Goal: Task Accomplishment & Management: Use online tool/utility

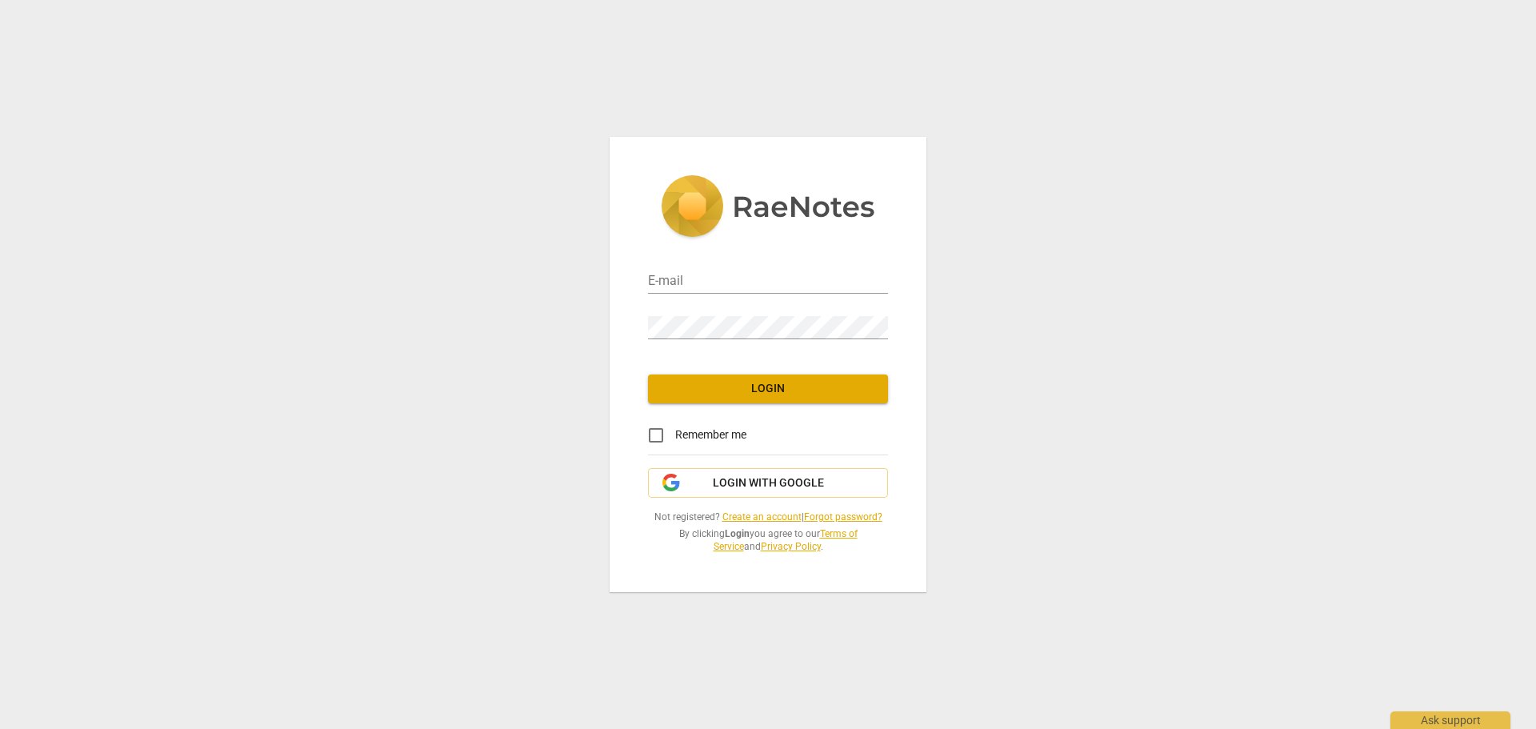
type input "[EMAIL_ADDRESS][DOMAIN_NAME]"
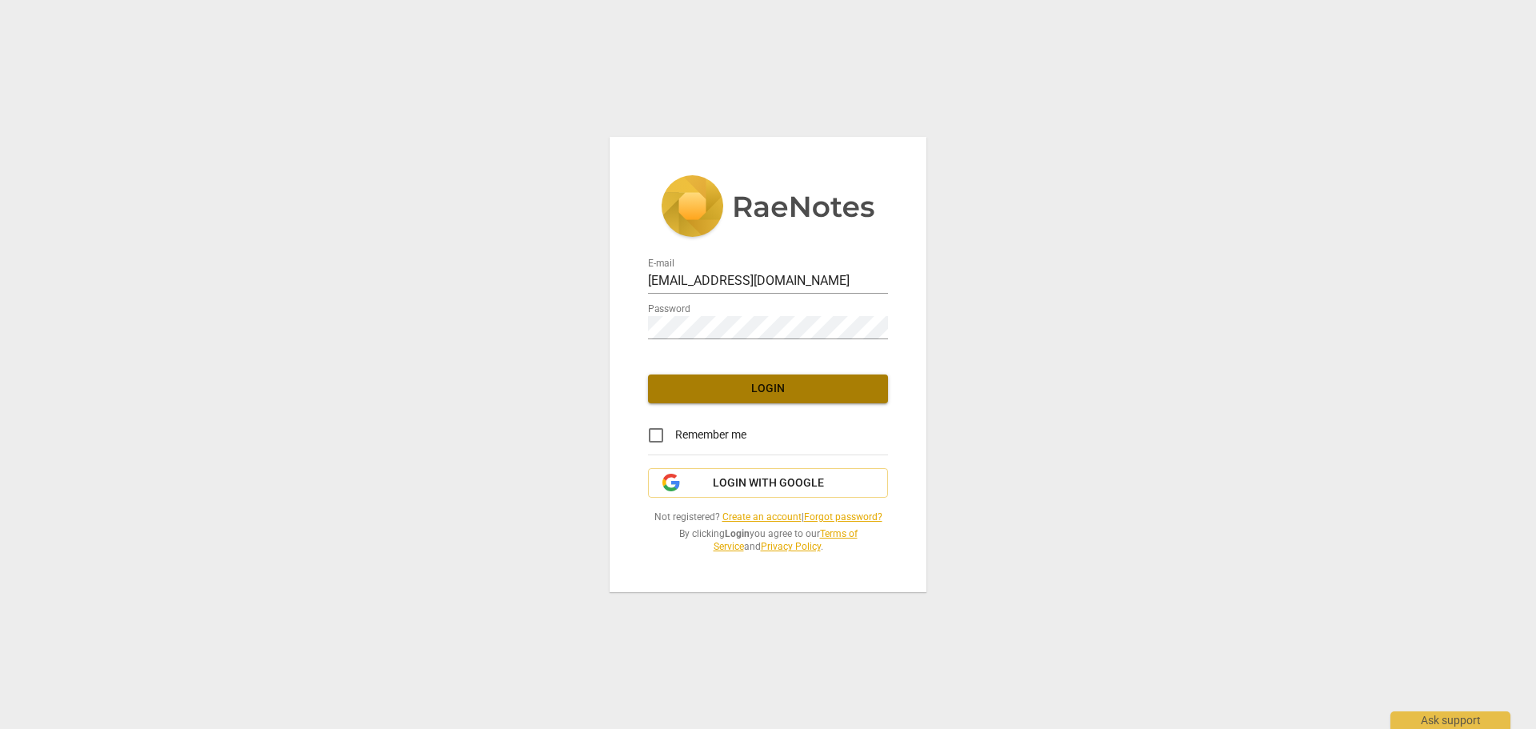
click at [753, 396] on span "Login" at bounding box center [768, 389] width 214 height 16
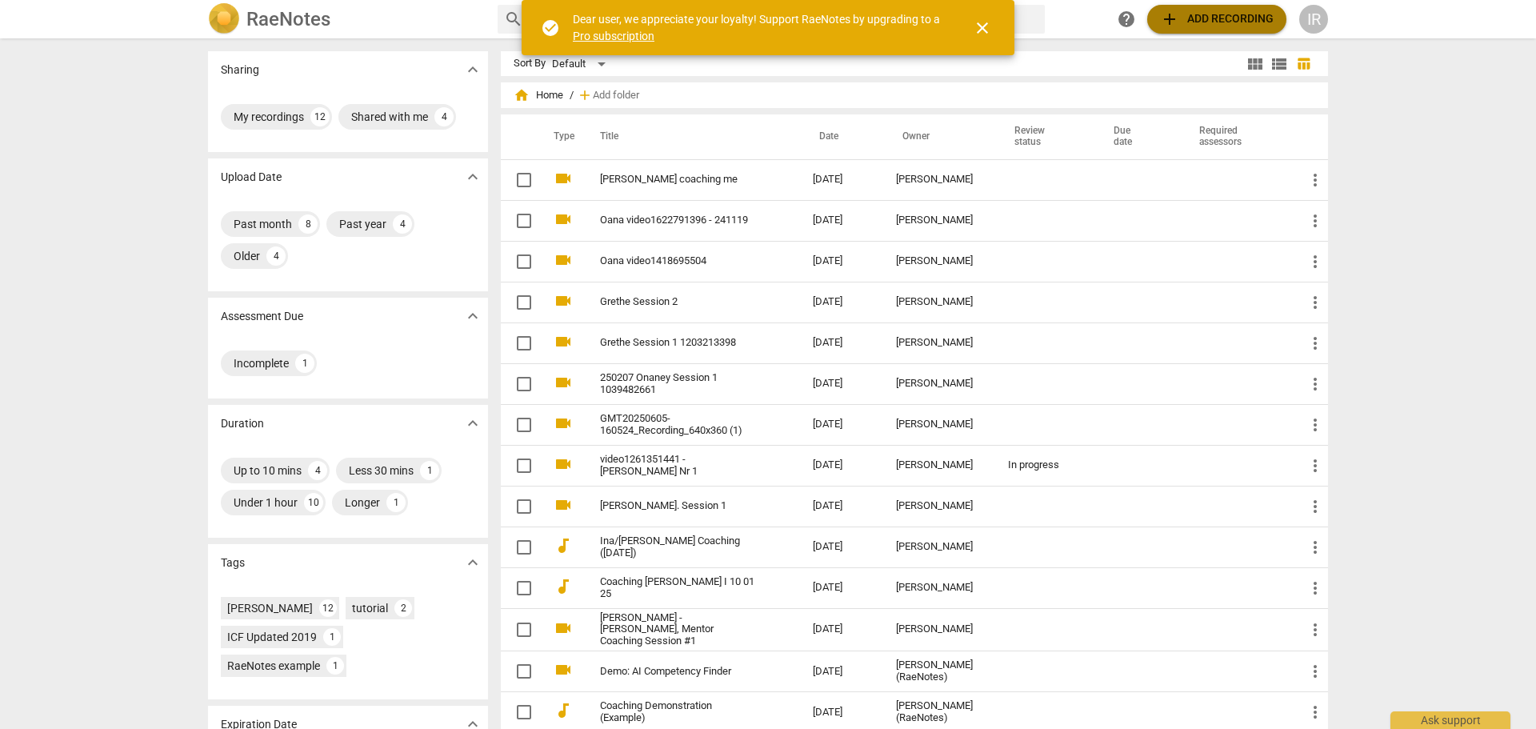
click at [1167, 22] on span "add" at bounding box center [1169, 19] width 19 height 19
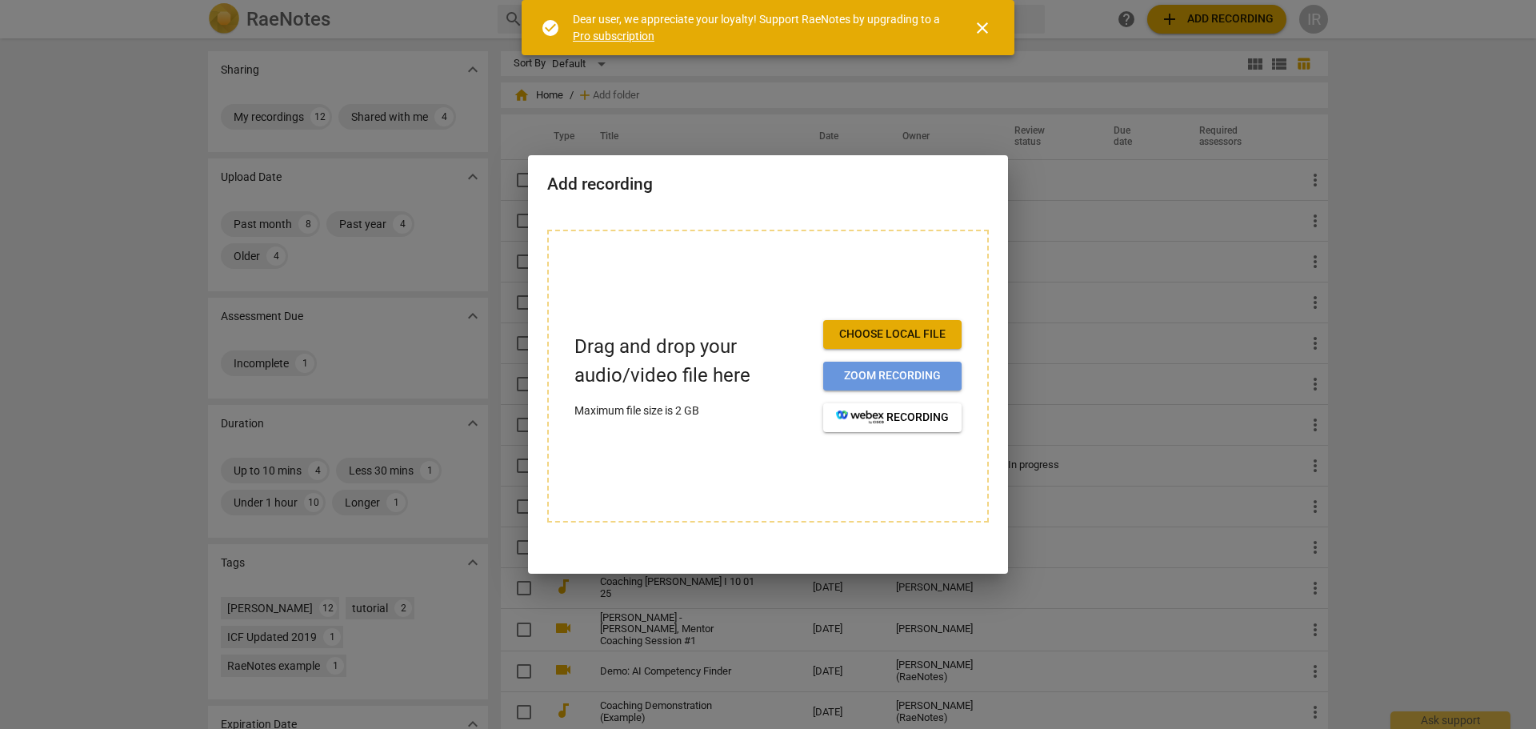
click at [861, 370] on span "Zoom recording" at bounding box center [892, 376] width 113 height 16
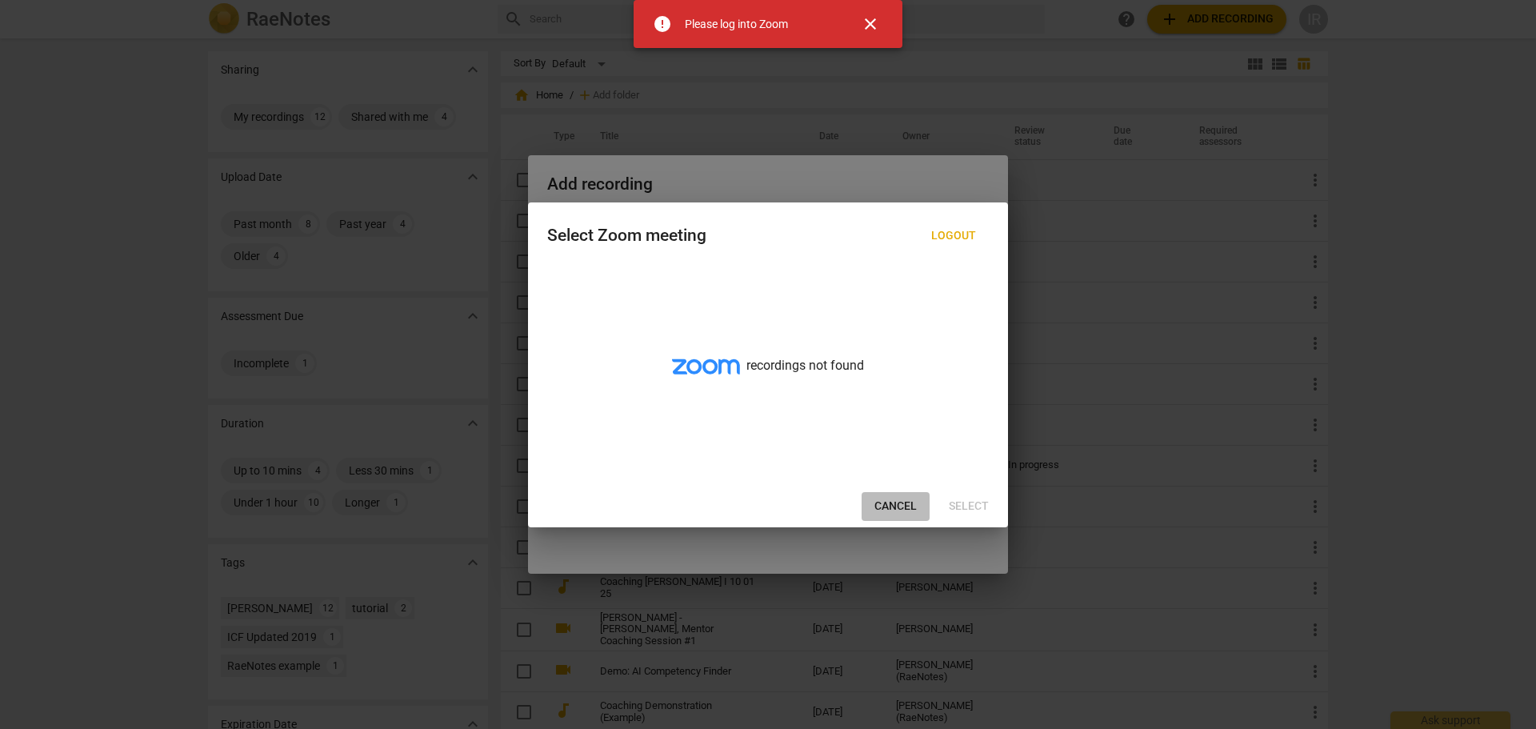
click at [895, 505] on span "Cancel" at bounding box center [895, 506] width 42 height 16
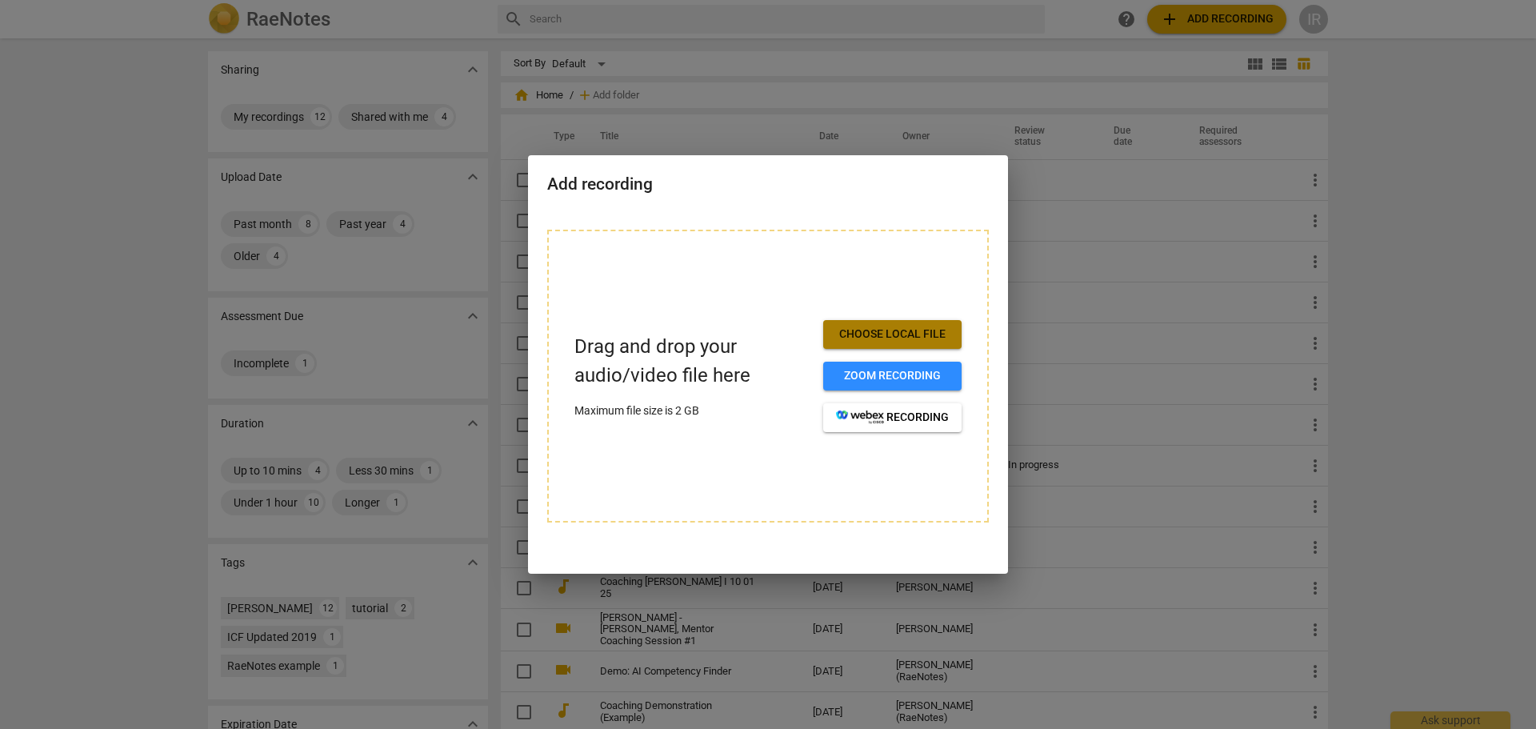
click at [886, 328] on span "Choose local file" at bounding box center [892, 334] width 113 height 16
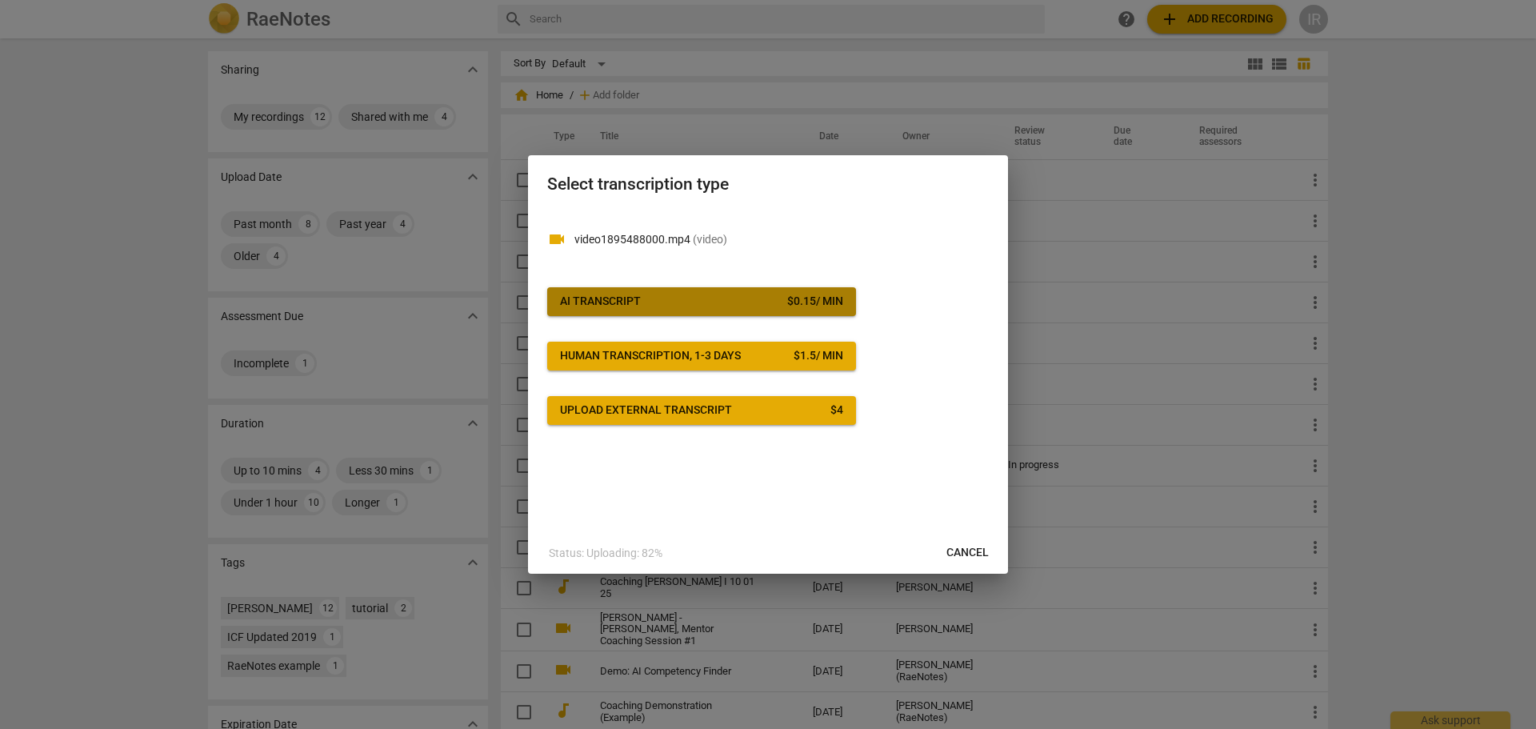
click at [607, 301] on div "AI Transcript" at bounding box center [600, 302] width 81 height 16
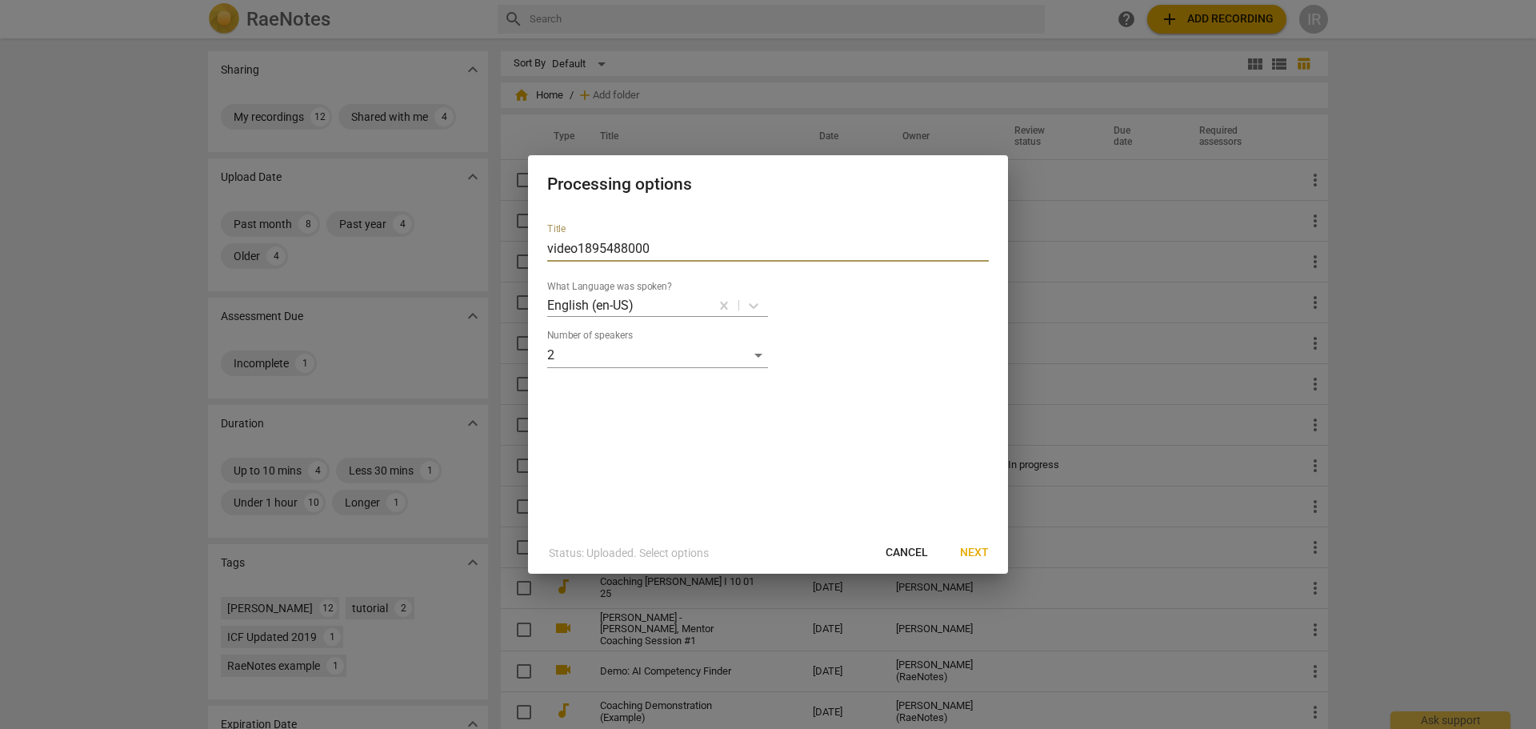
click at [651, 249] on input "video1895488000" at bounding box center [767, 249] width 441 height 26
drag, startPoint x: 651, startPoint y: 249, endPoint x: 537, endPoint y: 263, distance: 114.5
click at [537, 263] on div "Title video1895488000 What Language was spoken? English (en-US) Number of speak…" at bounding box center [768, 371] width 480 height 322
click at [548, 248] on input "[PERSON_NAME]" at bounding box center [767, 249] width 441 height 26
type input "Coaching [PERSON_NAME]"
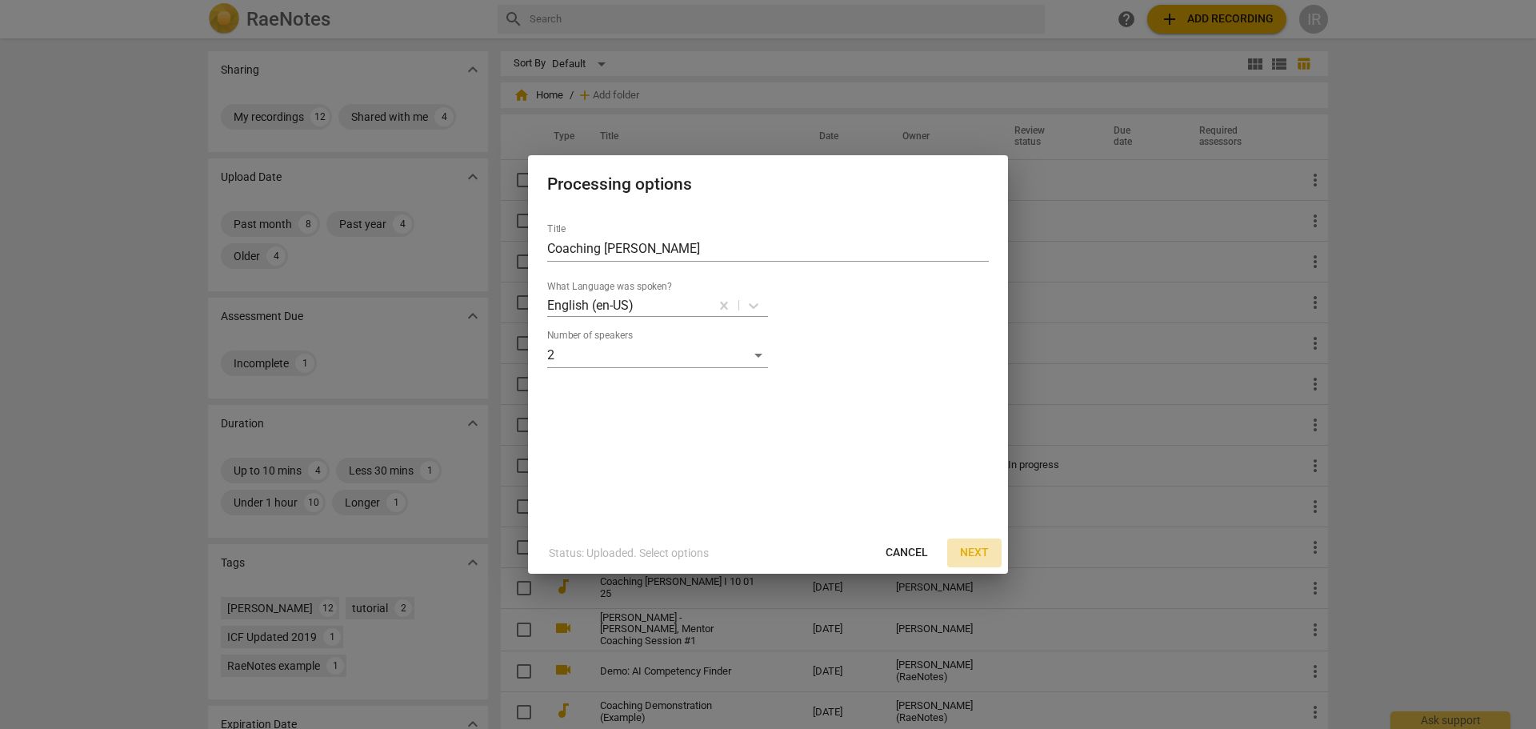
click at [976, 549] on span "Next" at bounding box center [974, 553] width 29 height 16
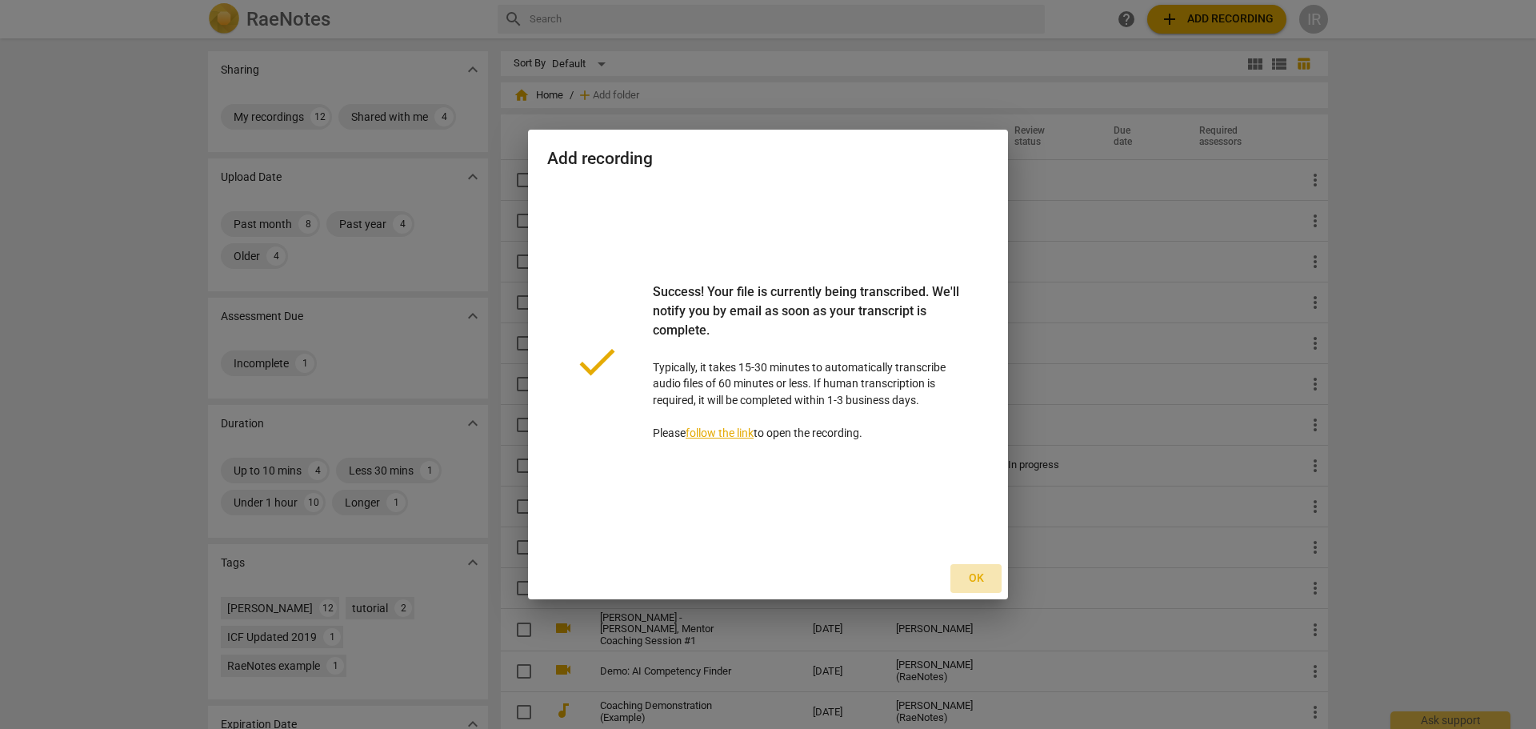
click at [974, 575] on span "Ok" at bounding box center [976, 578] width 26 height 16
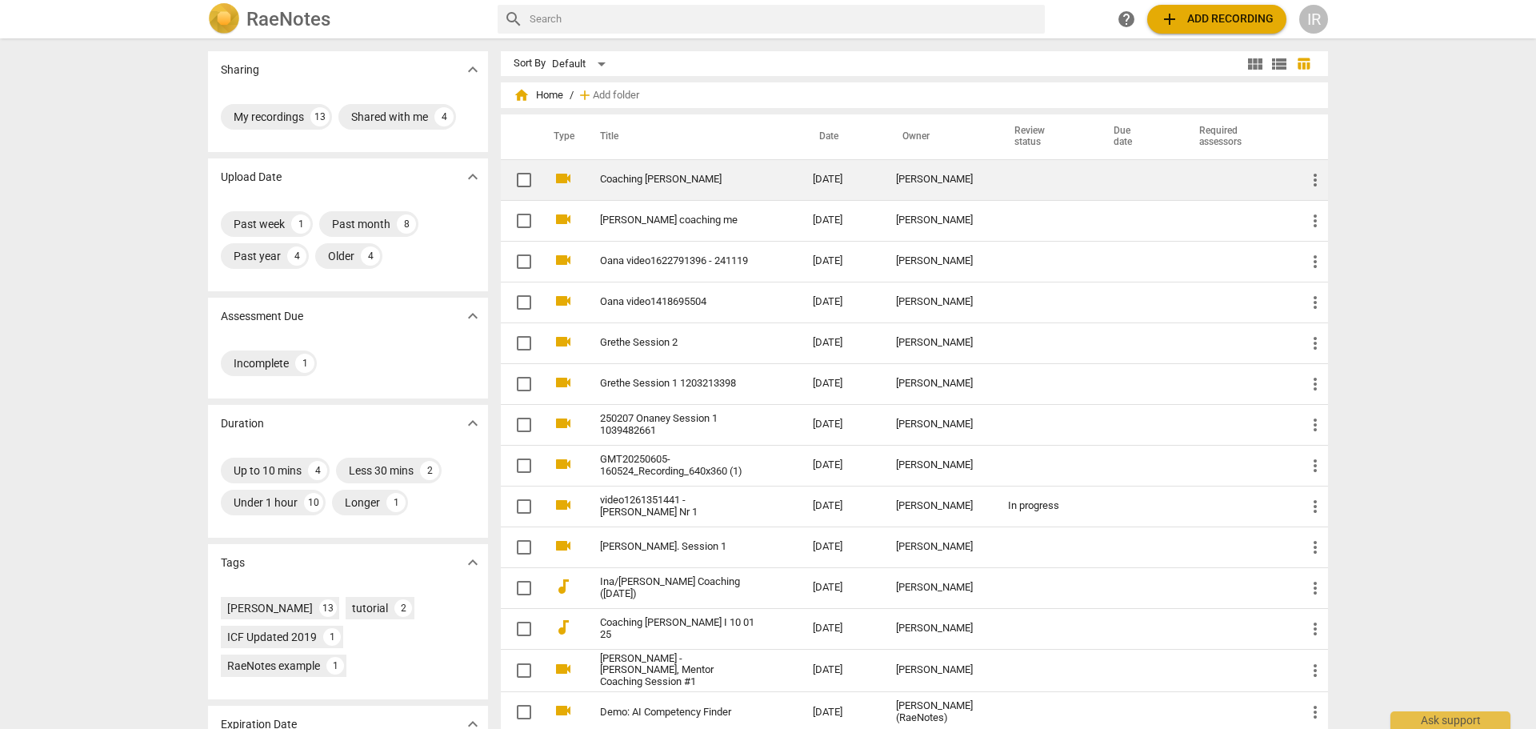
click at [685, 185] on link "Coaching [PERSON_NAME]" at bounding box center [677, 180] width 155 height 12
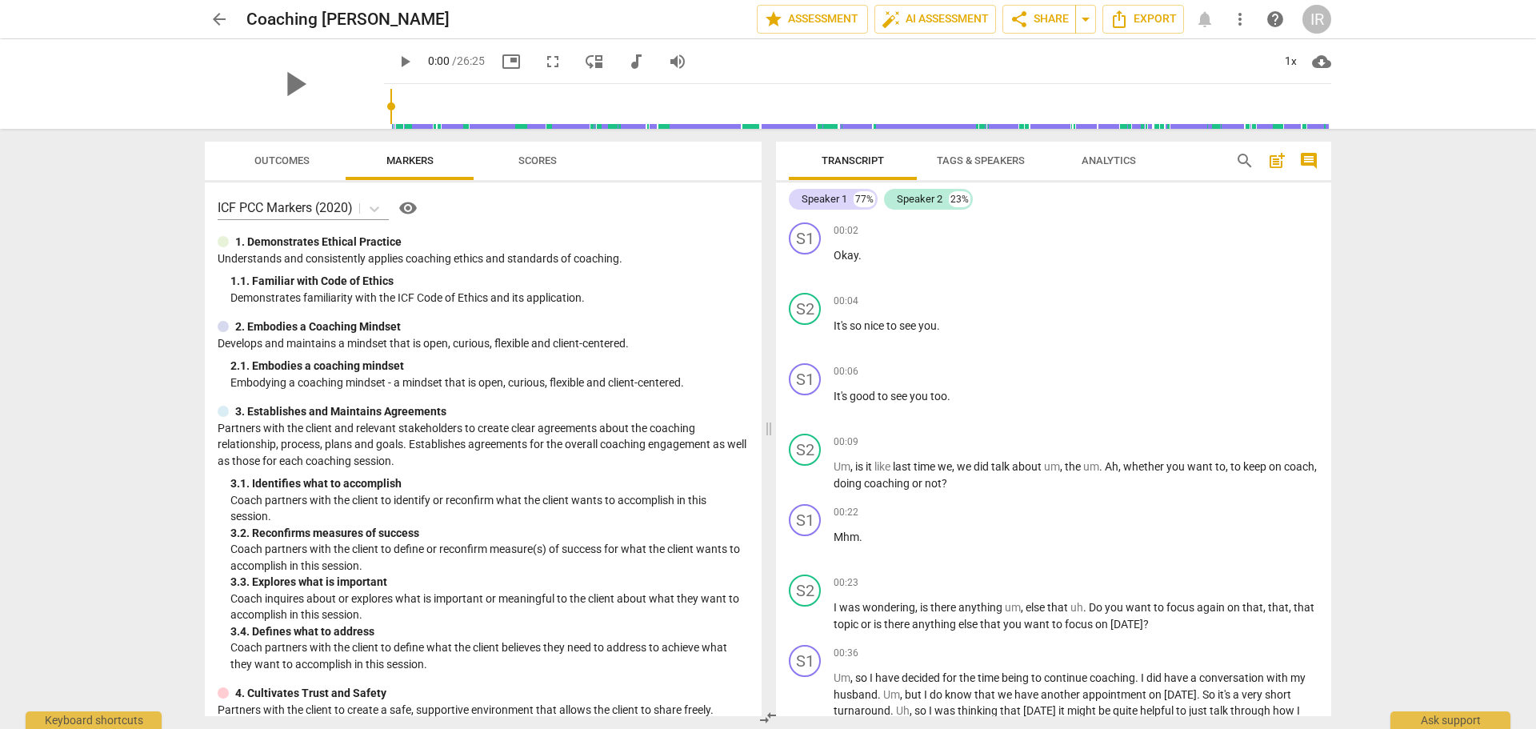
click at [995, 160] on span "Tags & Speakers" at bounding box center [981, 160] width 88 height 12
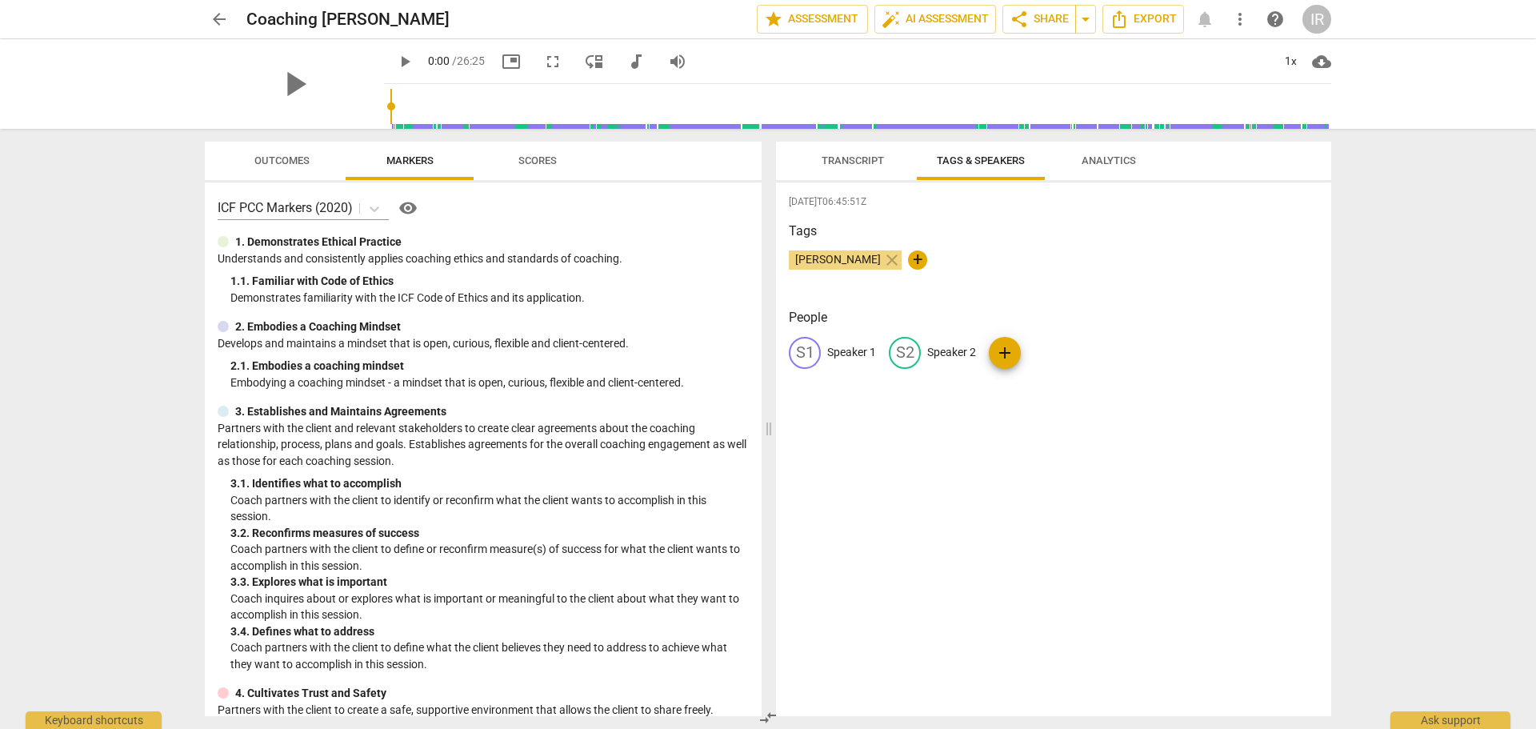
click at [844, 346] on p "Speaker 1" at bounding box center [851, 352] width 49 height 17
type input "[PERSON_NAME] (Client)"
click at [1053, 346] on p "Speaker 2" at bounding box center [1055, 352] width 49 height 17
type input "Ina (Speaker)"
click at [1070, 434] on div "[DATE]T06:45:51Z Tags [PERSON_NAME] close + People D( [PERSON_NAME] (Client) ed…" at bounding box center [1053, 448] width 555 height 533
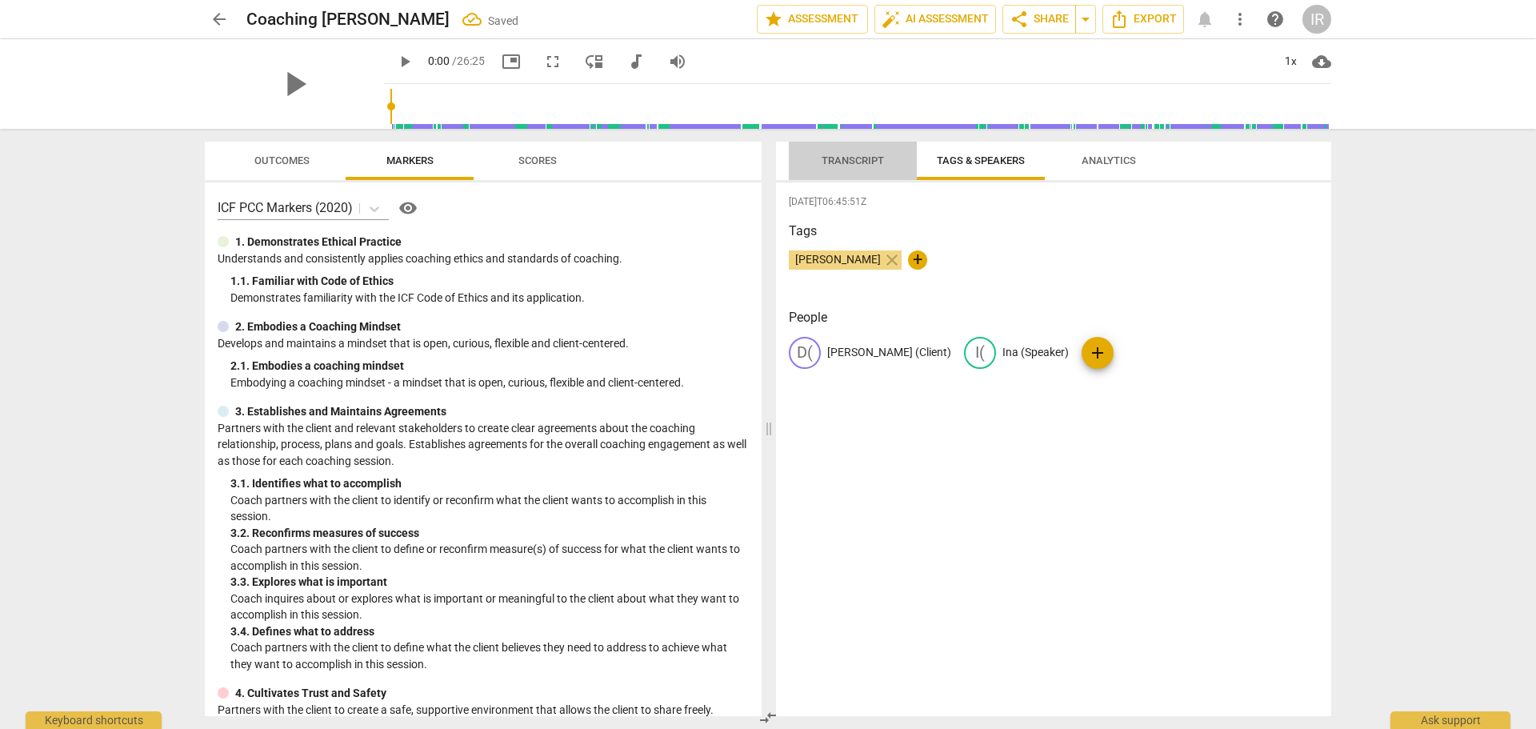
click at [842, 157] on span "Transcript" at bounding box center [852, 160] width 62 height 12
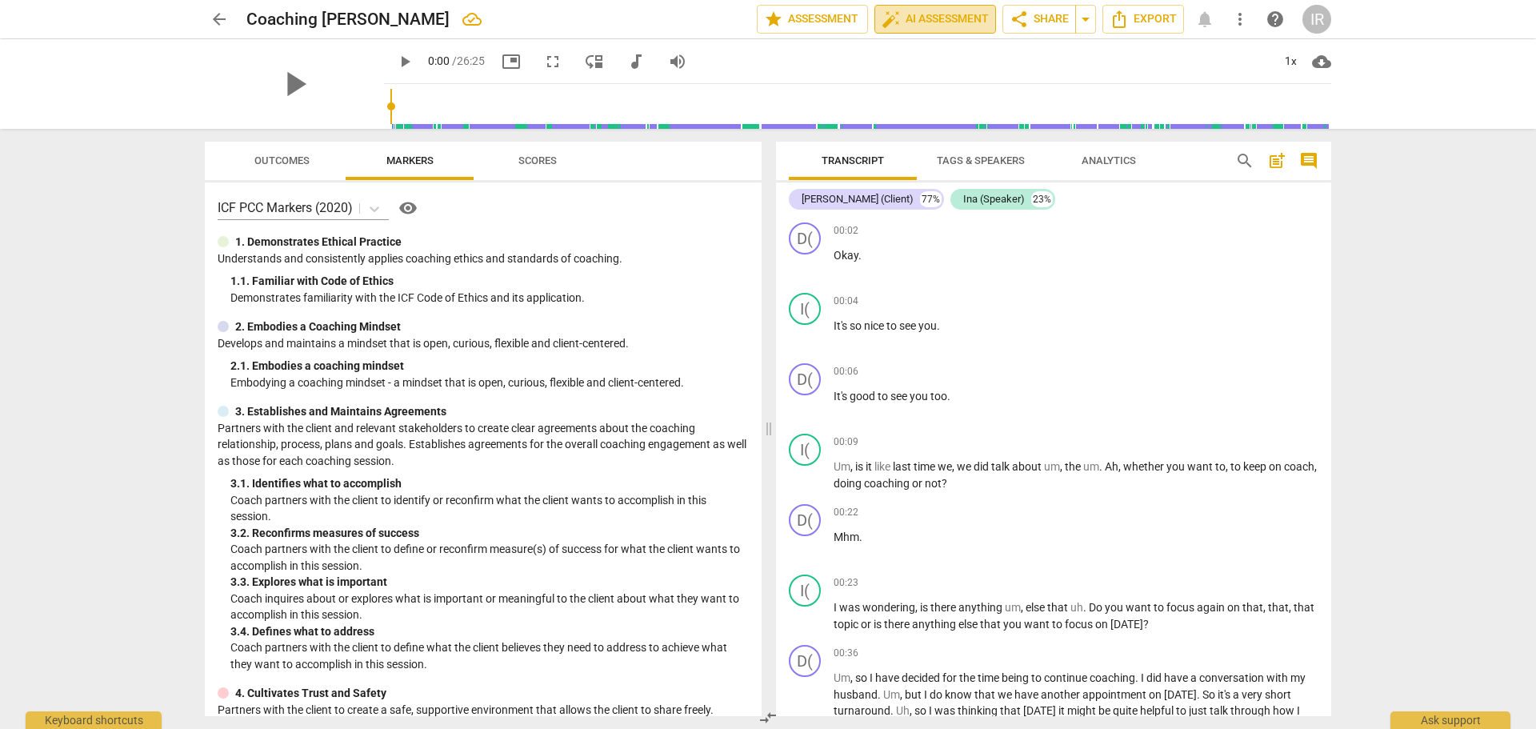
click at [938, 10] on span "auto_fix_high AI Assessment" at bounding box center [934, 19] width 107 height 19
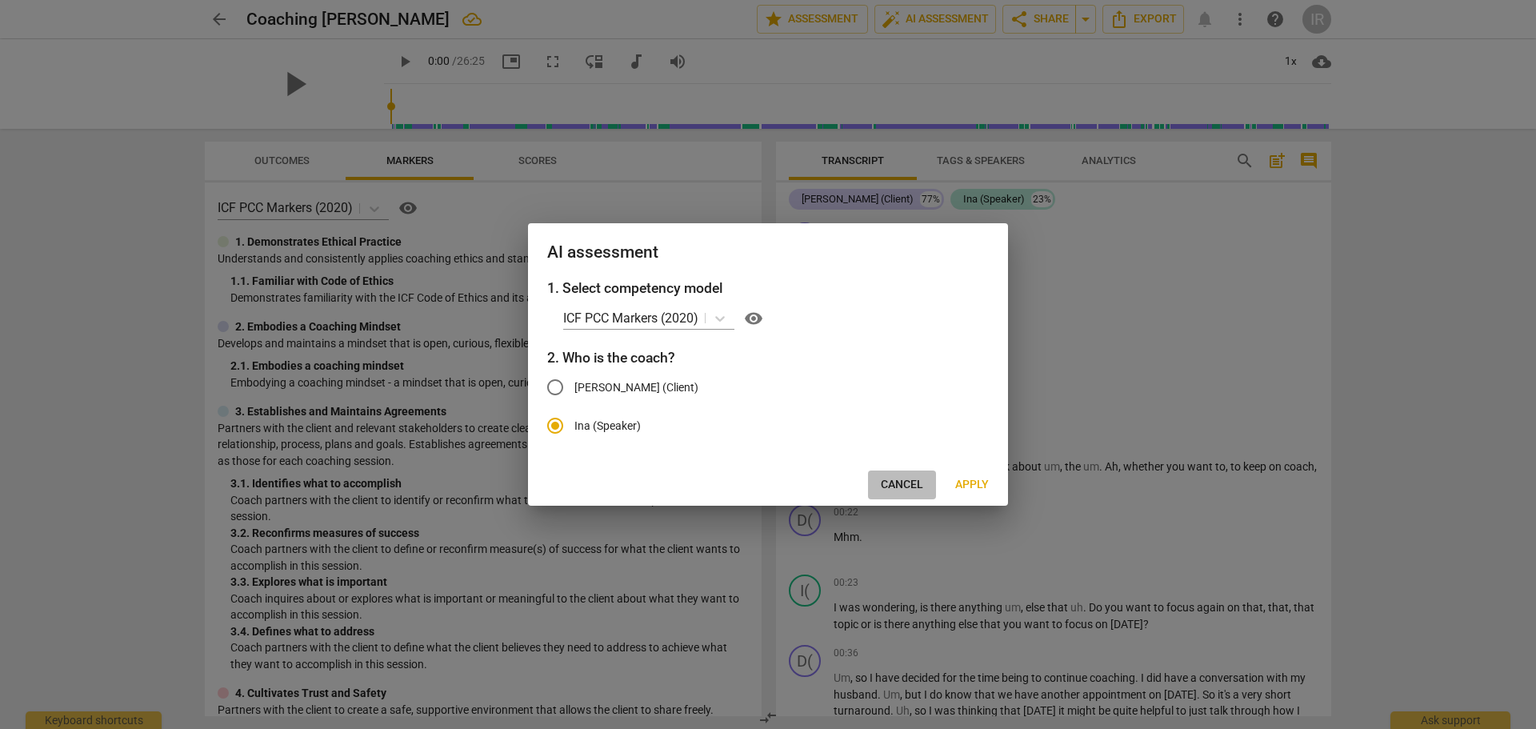
click at [905, 485] on span "Cancel" at bounding box center [902, 485] width 42 height 16
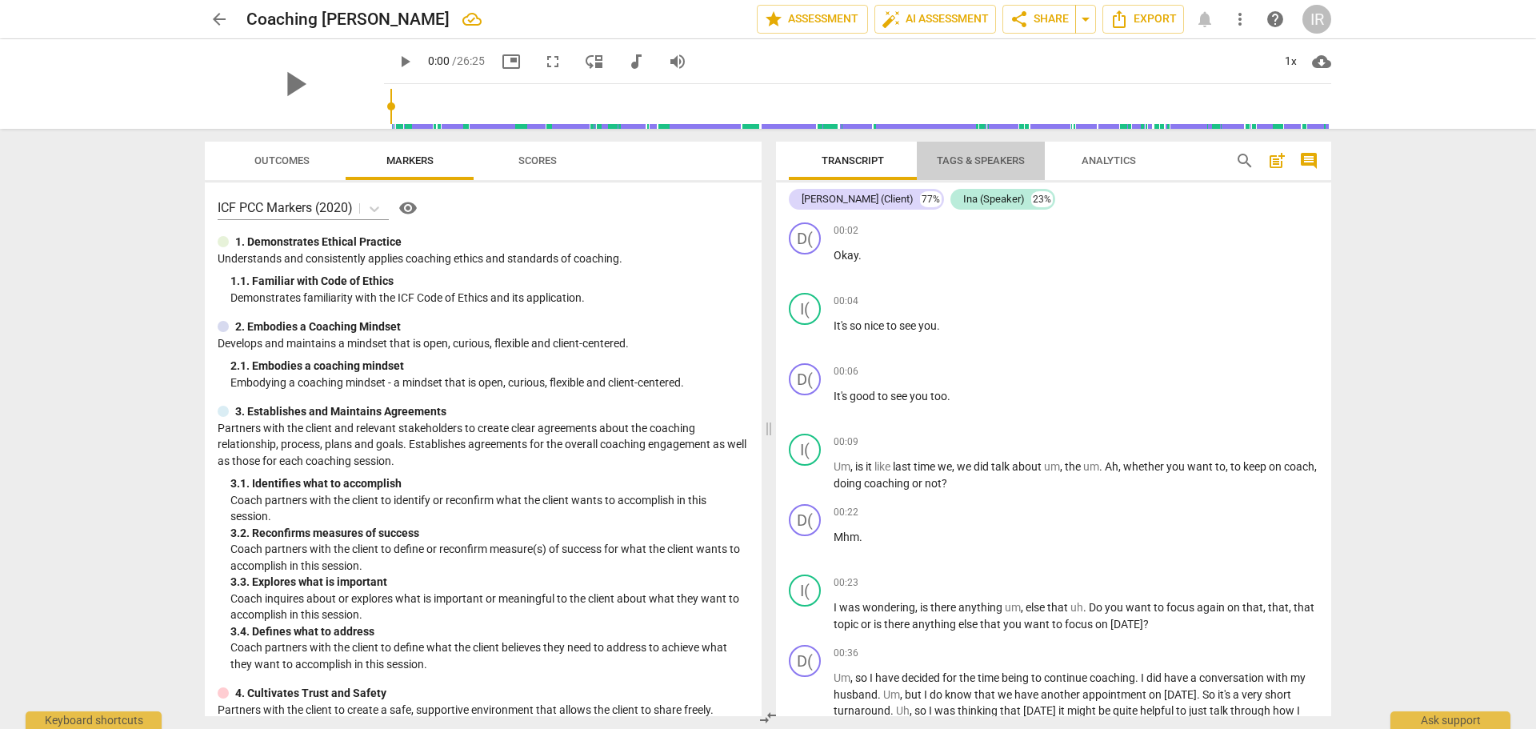
click at [977, 154] on span "Tags & Speakers" at bounding box center [981, 160] width 88 height 12
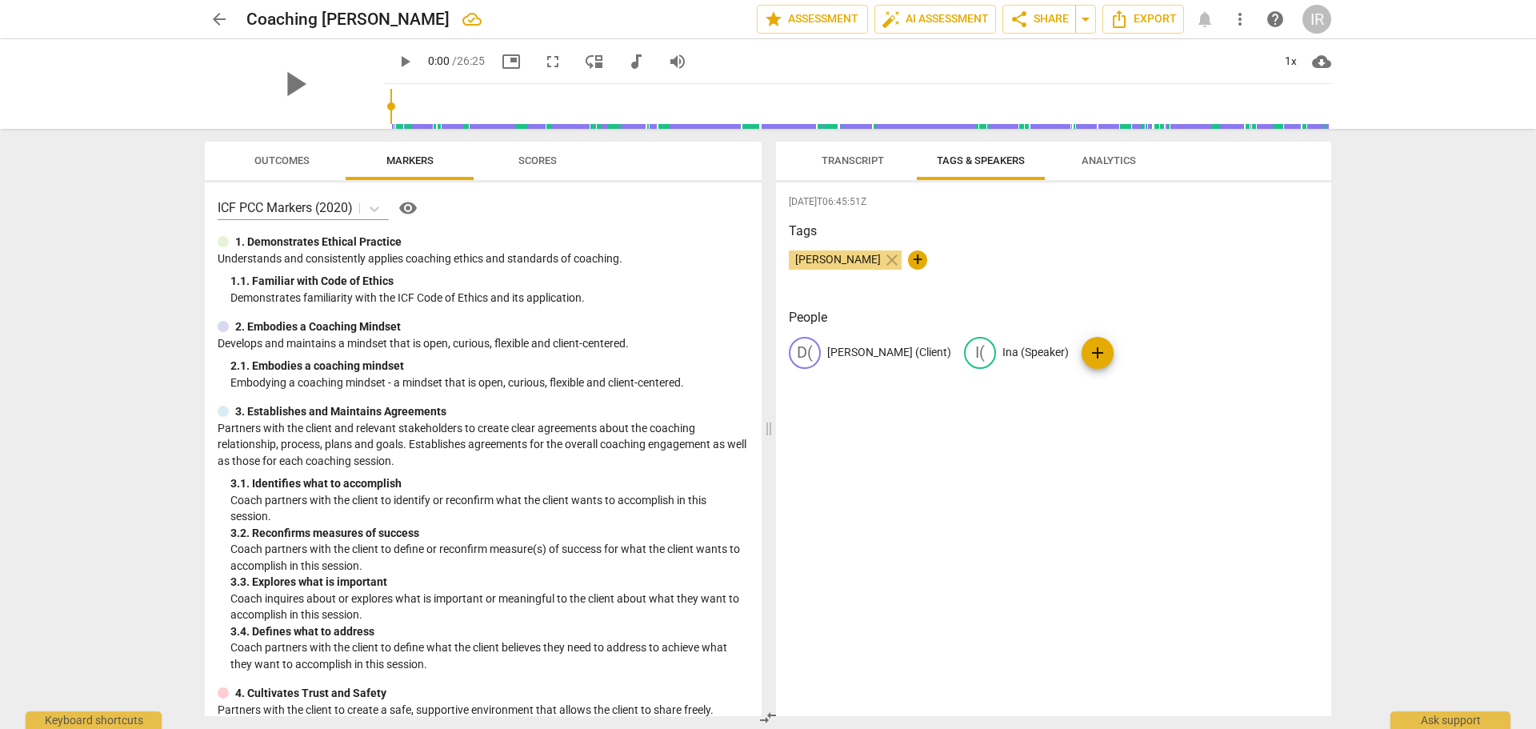
click at [1013, 348] on p "Ina (Speaker)" at bounding box center [1035, 352] width 66 height 17
click at [1018, 353] on input "Ina (Speaker)" at bounding box center [1066, 353] width 128 height 26
type input "Ina (Coach)"
click at [849, 158] on span "Transcript" at bounding box center [852, 160] width 62 height 12
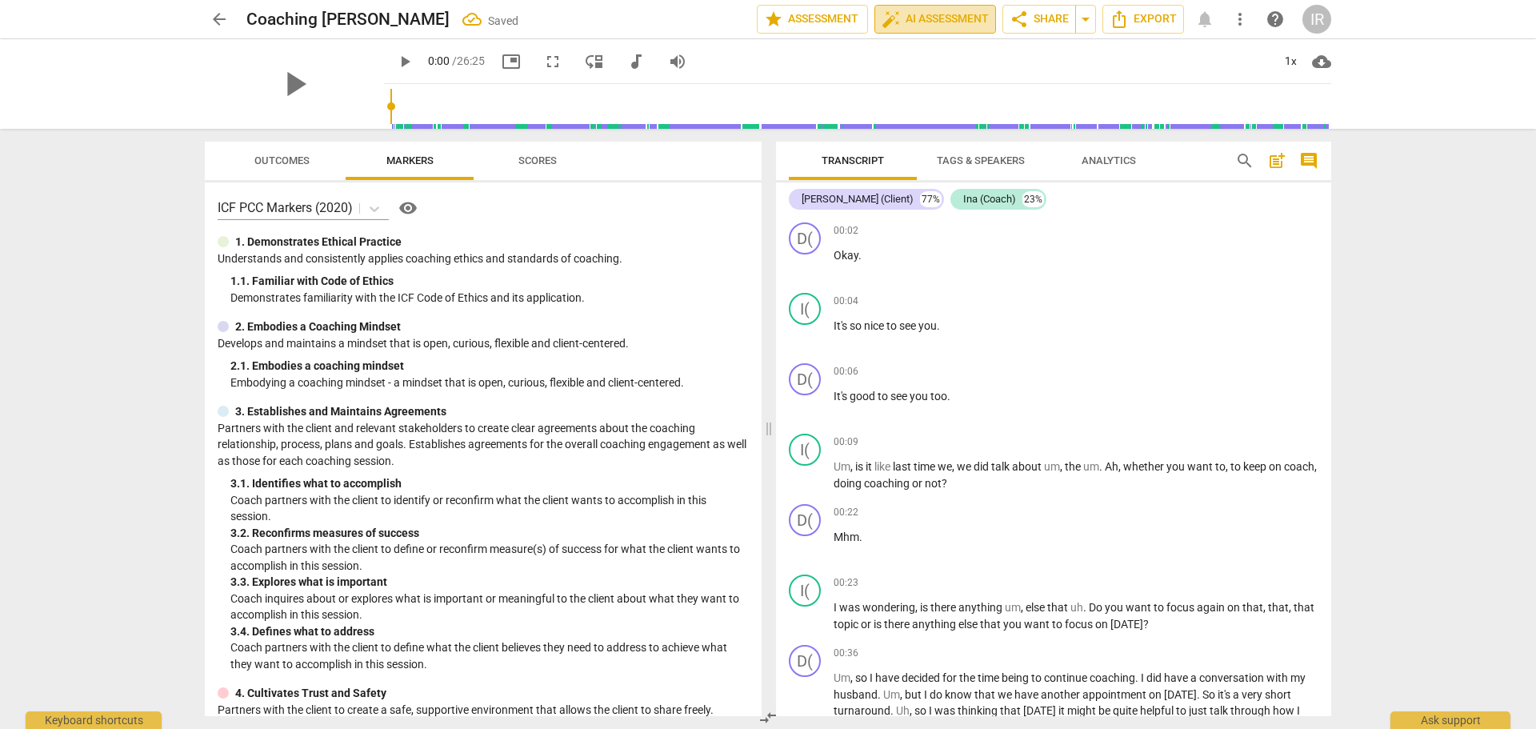
click at [927, 25] on span "auto_fix_high AI Assessment" at bounding box center [934, 19] width 107 height 19
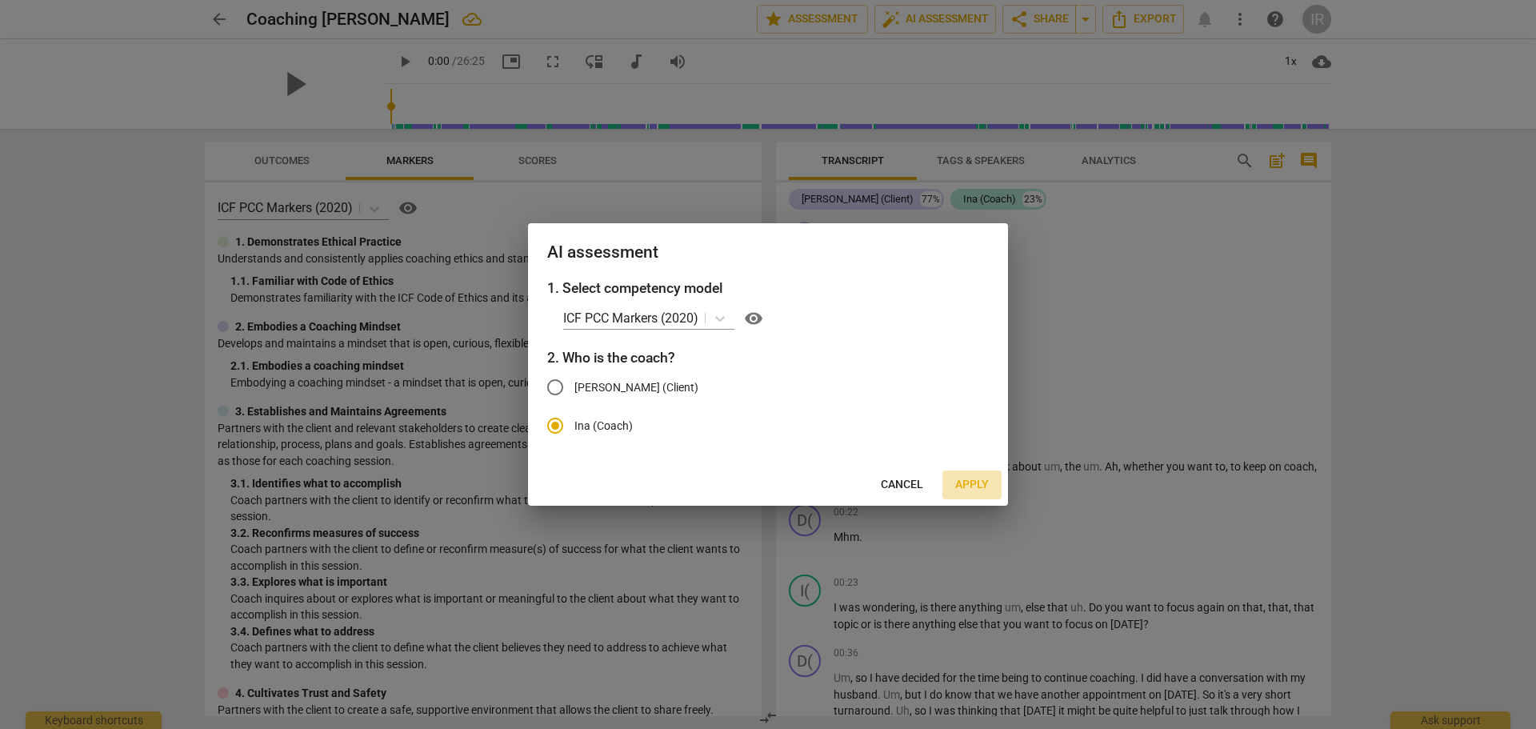
click at [972, 485] on span "Apply" at bounding box center [972, 485] width 34 height 16
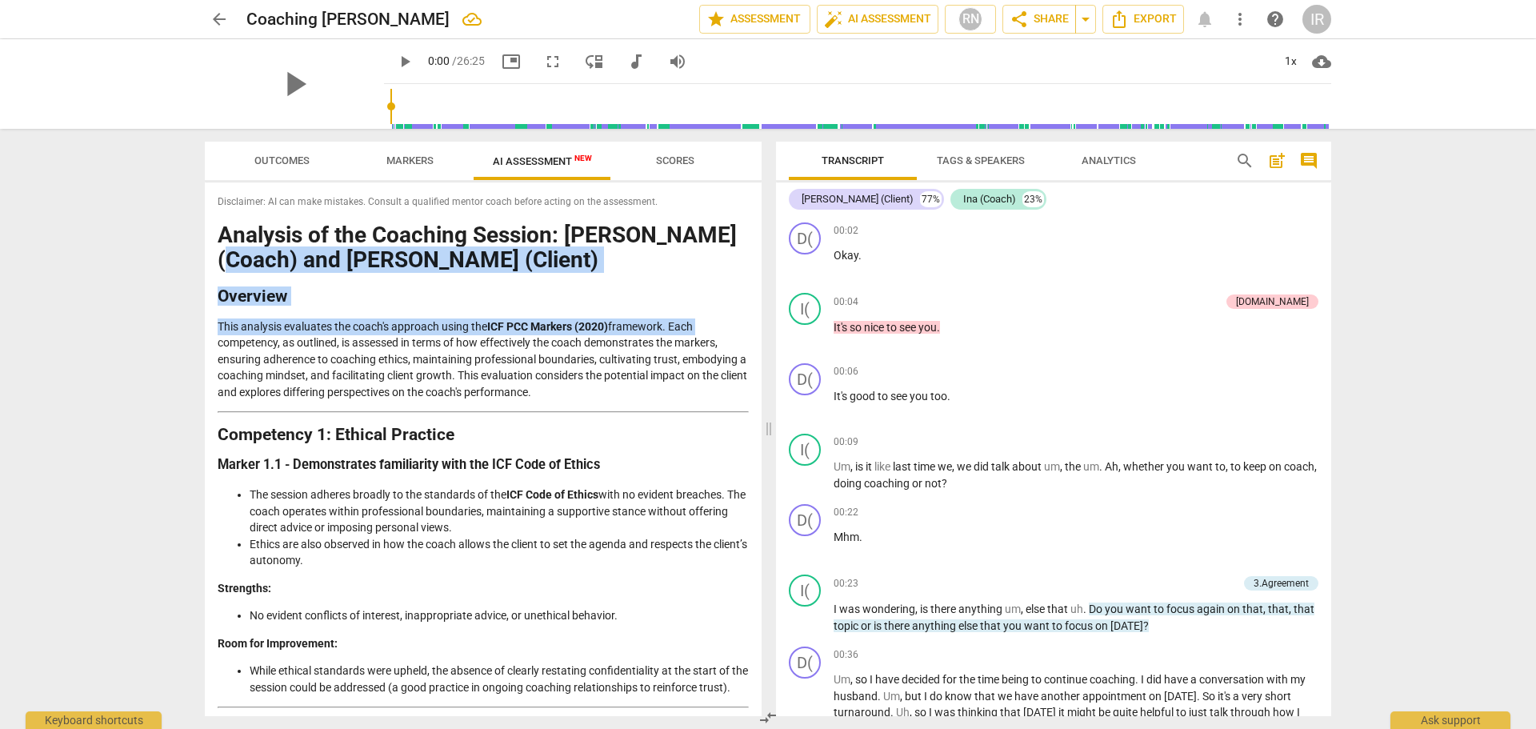
drag, startPoint x: 754, startPoint y: 234, endPoint x: 760, endPoint y: 310, distance: 76.2
click at [760, 310] on div "Disclaimer: AI can make mistakes. Consult a qualified mentor coach before actin…" at bounding box center [483, 448] width 557 height 533
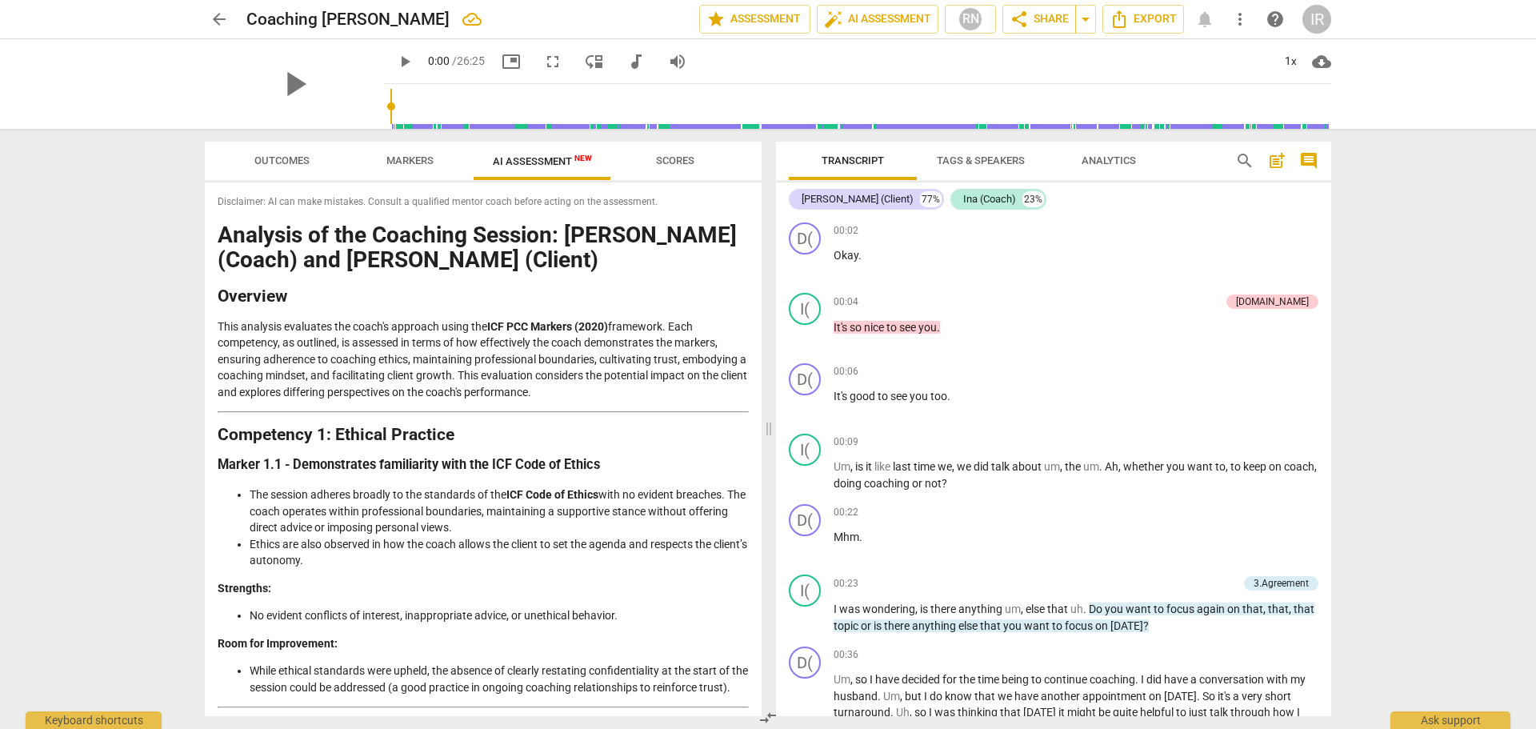
click at [463, 355] on p "This analysis evaluates the coach's approach using the ICF PCC Markers (2020) f…" at bounding box center [483, 359] width 531 height 82
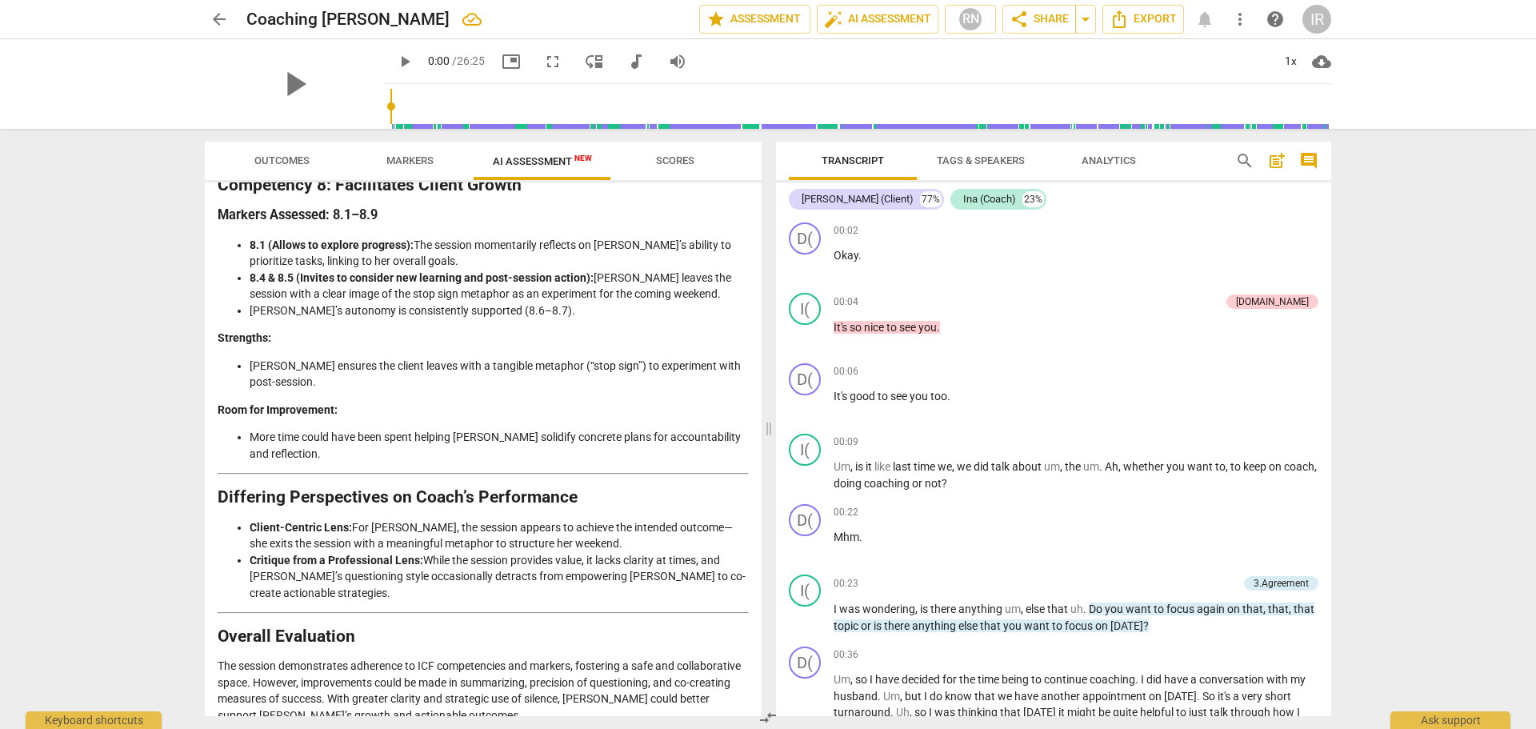
scroll to position [2824, 0]
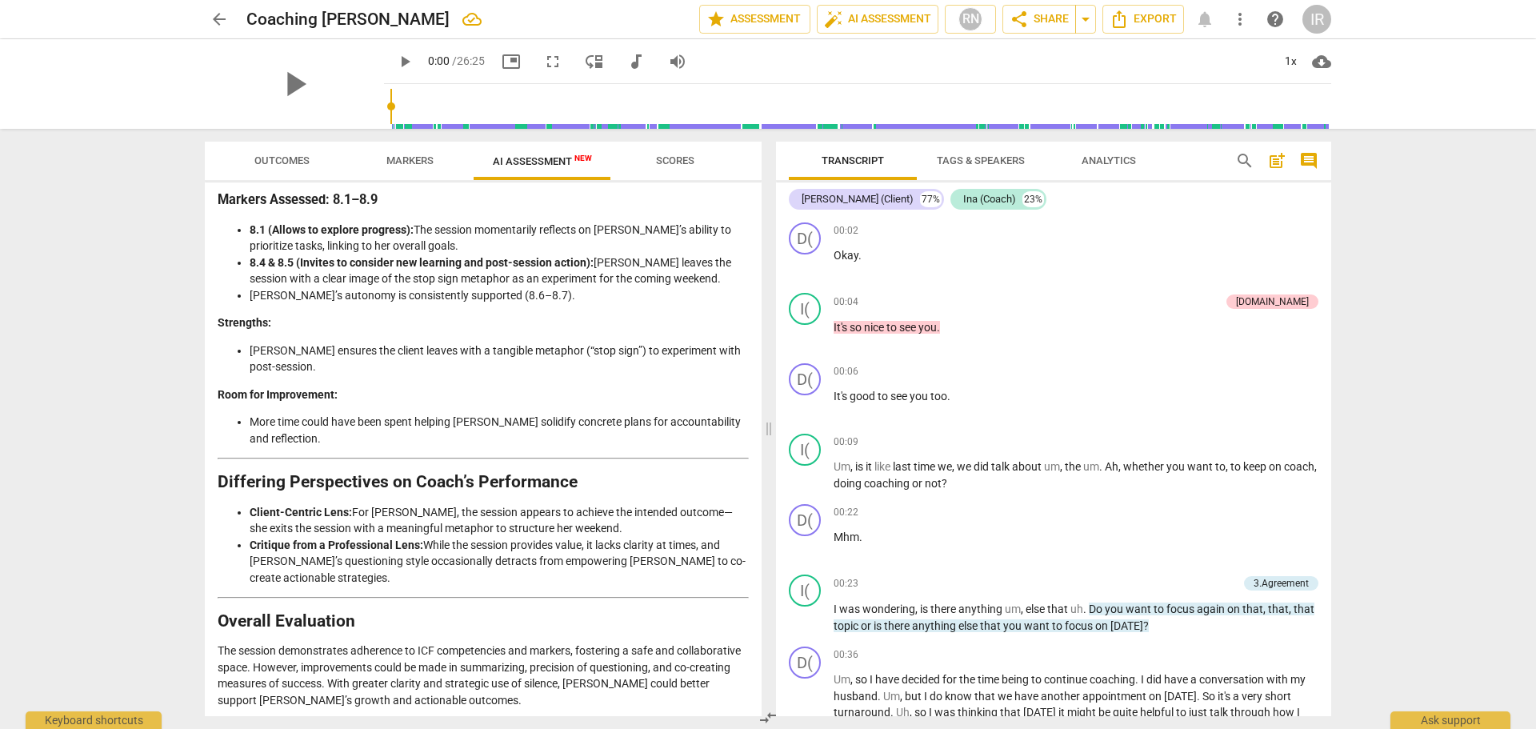
drag, startPoint x: 292, startPoint y: 692, endPoint x: 529, endPoint y: 690, distance: 236.7
click at [529, 719] on p "Overall Rating: Competent with Areas for Growth (PCC Level)" at bounding box center [483, 727] width 531 height 17
copy strong "Competent with Areas for Growth (PCC Level)"
click at [1275, 17] on span "help" at bounding box center [1274, 19] width 19 height 19
click at [755, 636] on div "Disclaimer: AI can make mistakes. Consult a qualified mentor coach before actin…" at bounding box center [483, 448] width 557 height 533
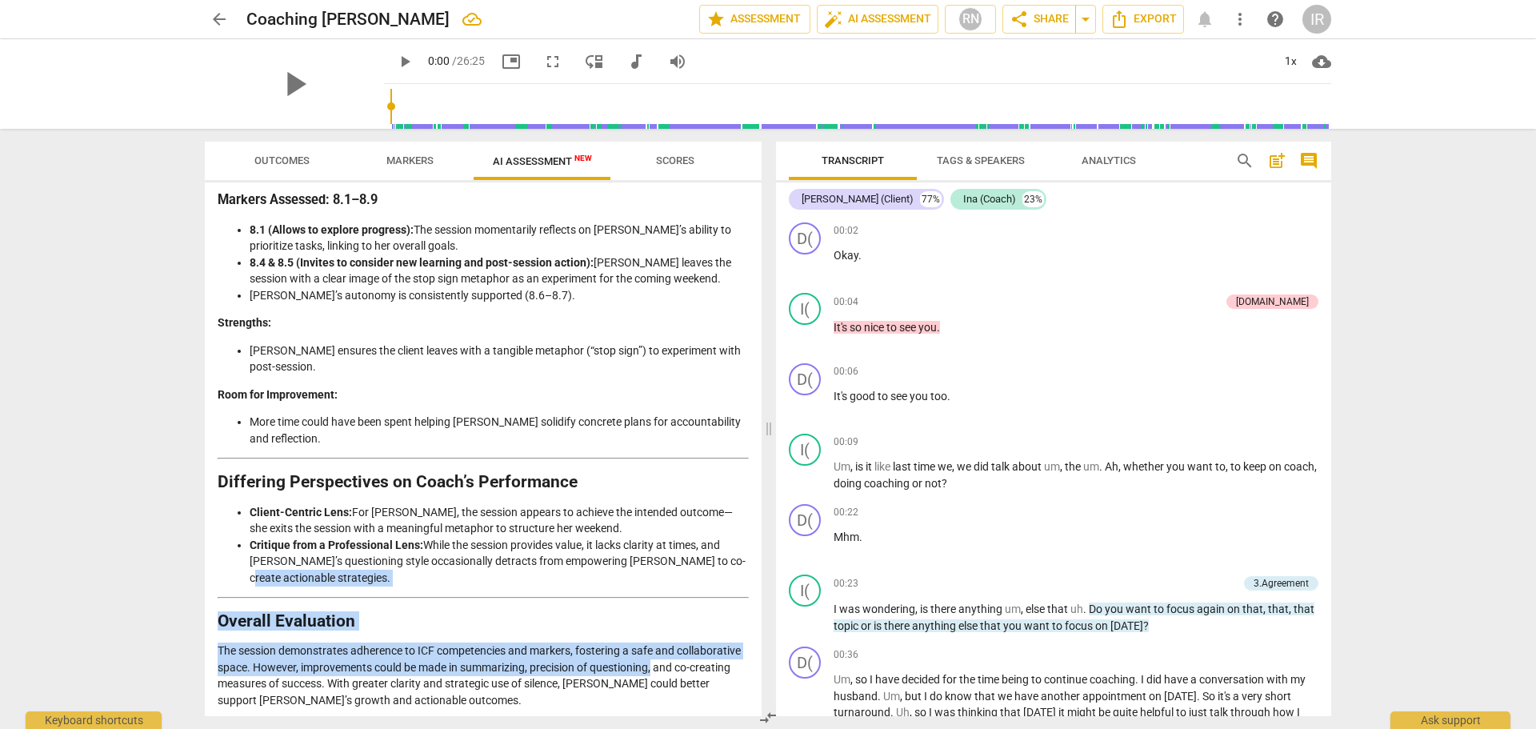
drag, startPoint x: 755, startPoint y: 636, endPoint x: 759, endPoint y: 529, distance: 106.4
click at [759, 529] on div "Disclaimer: AI can make mistakes. Consult a qualified mentor coach before actin…" at bounding box center [483, 448] width 557 height 533
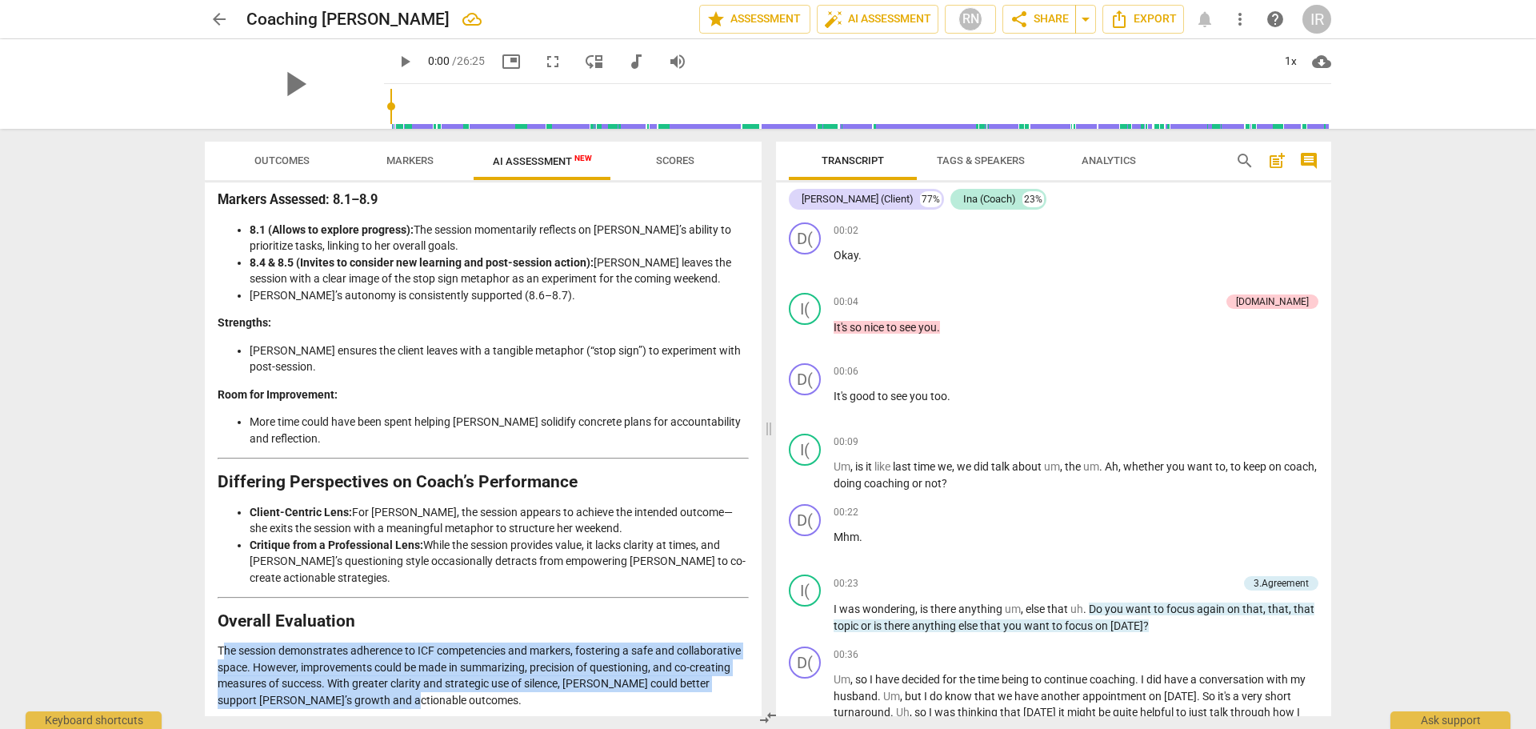
drag, startPoint x: 223, startPoint y: 617, endPoint x: 467, endPoint y: 668, distance: 249.3
click at [467, 668] on p "The session demonstrates adherence to ICF competencies and markers, fostering a…" at bounding box center [483, 675] width 531 height 66
drag, startPoint x: 218, startPoint y: 613, endPoint x: 534, endPoint y: 679, distance: 323.4
copy div "The session demonstrates adherence to ICF competencies and markers, fostering a…"
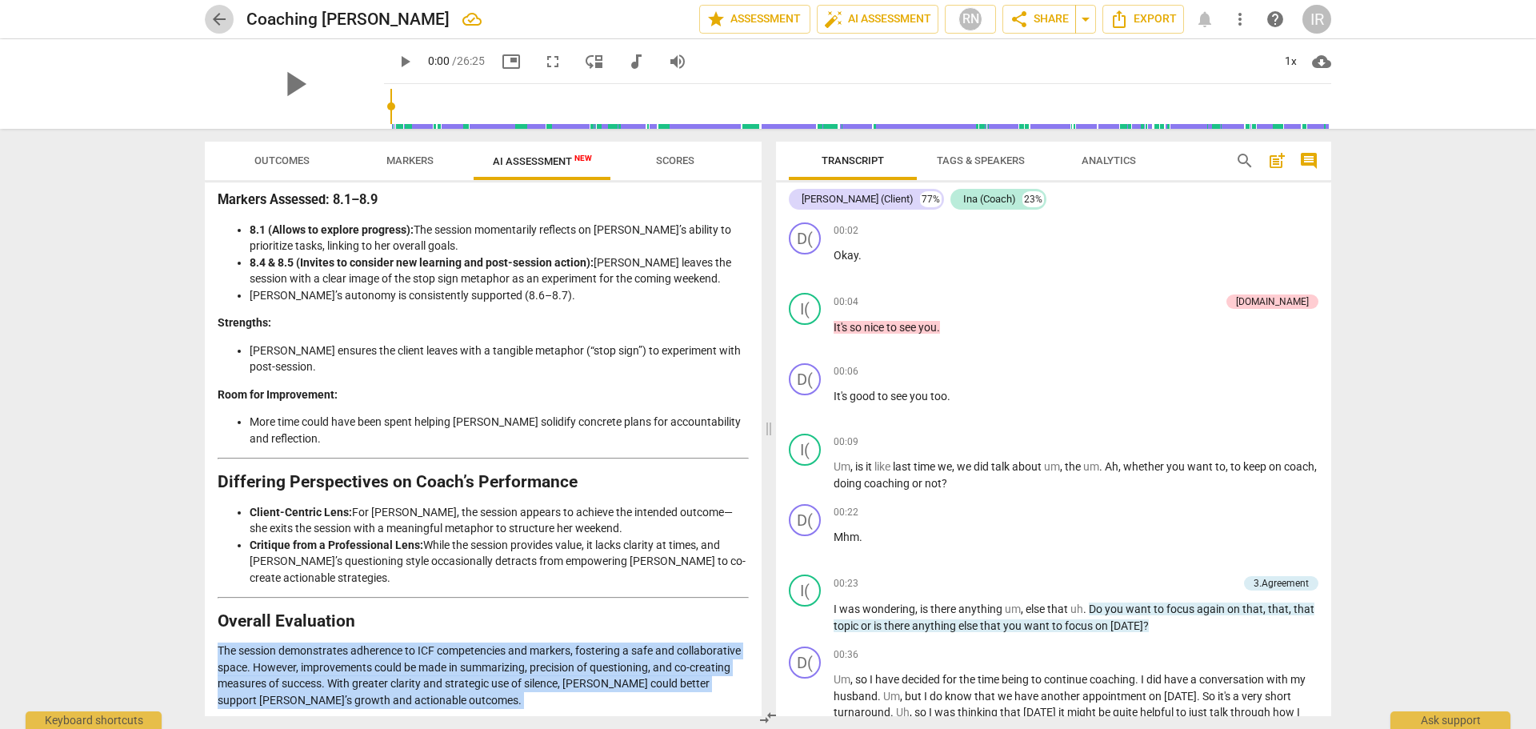
click at [220, 18] on span "arrow_back" at bounding box center [219, 19] width 19 height 19
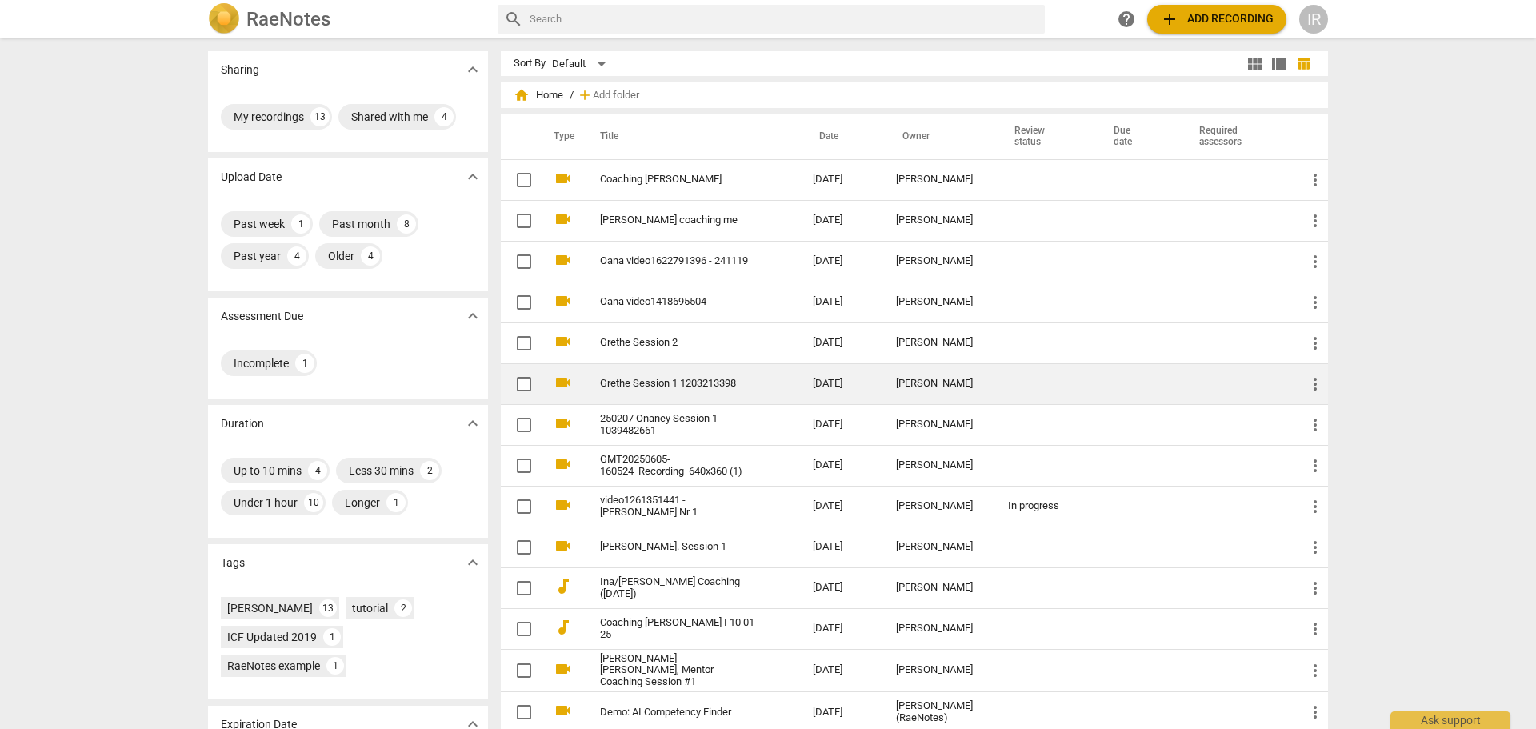
click at [654, 380] on link "Grethe Session 1 1203213398" at bounding box center [677, 384] width 155 height 12
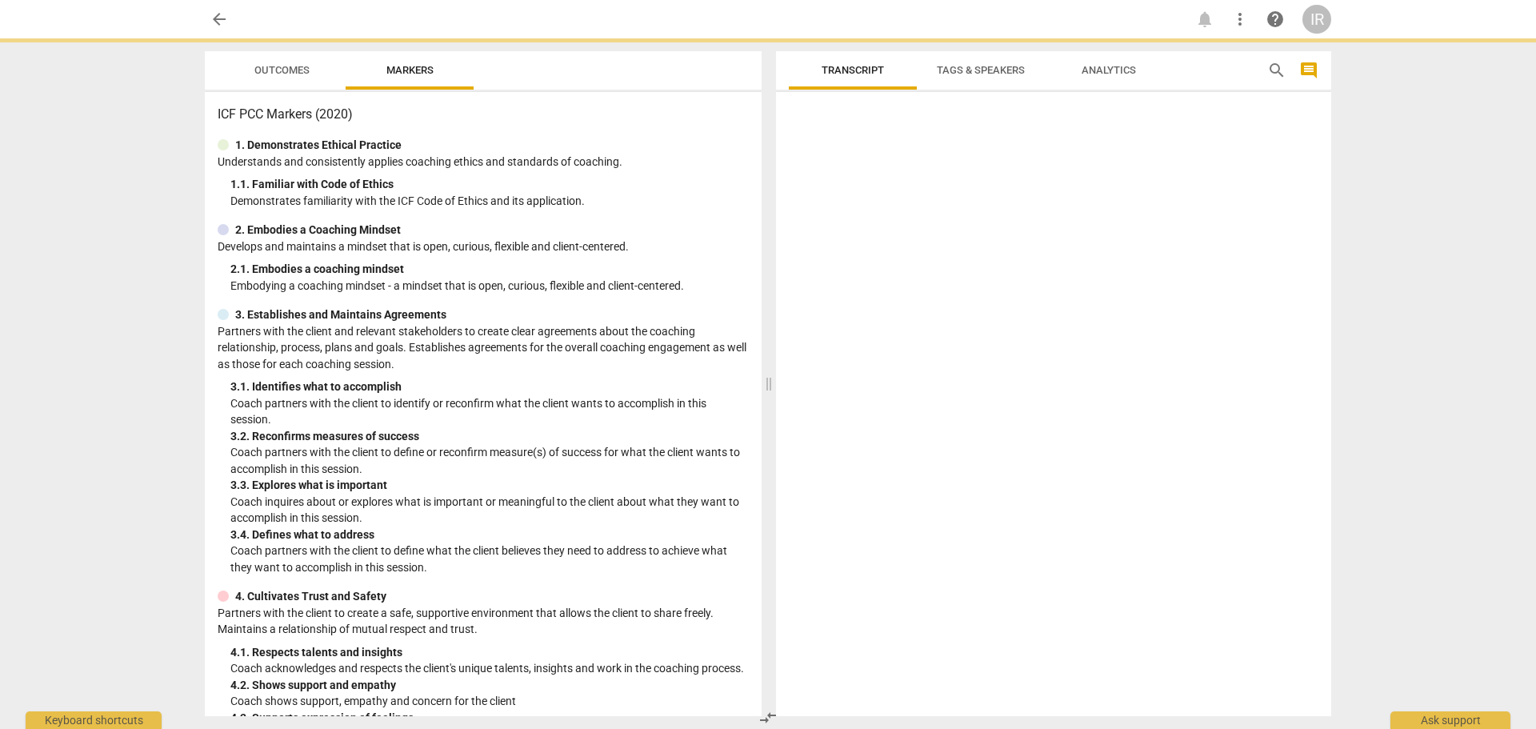
click at [654, 380] on div "3. 1. Identifies what to accomplish" at bounding box center [489, 386] width 518 height 17
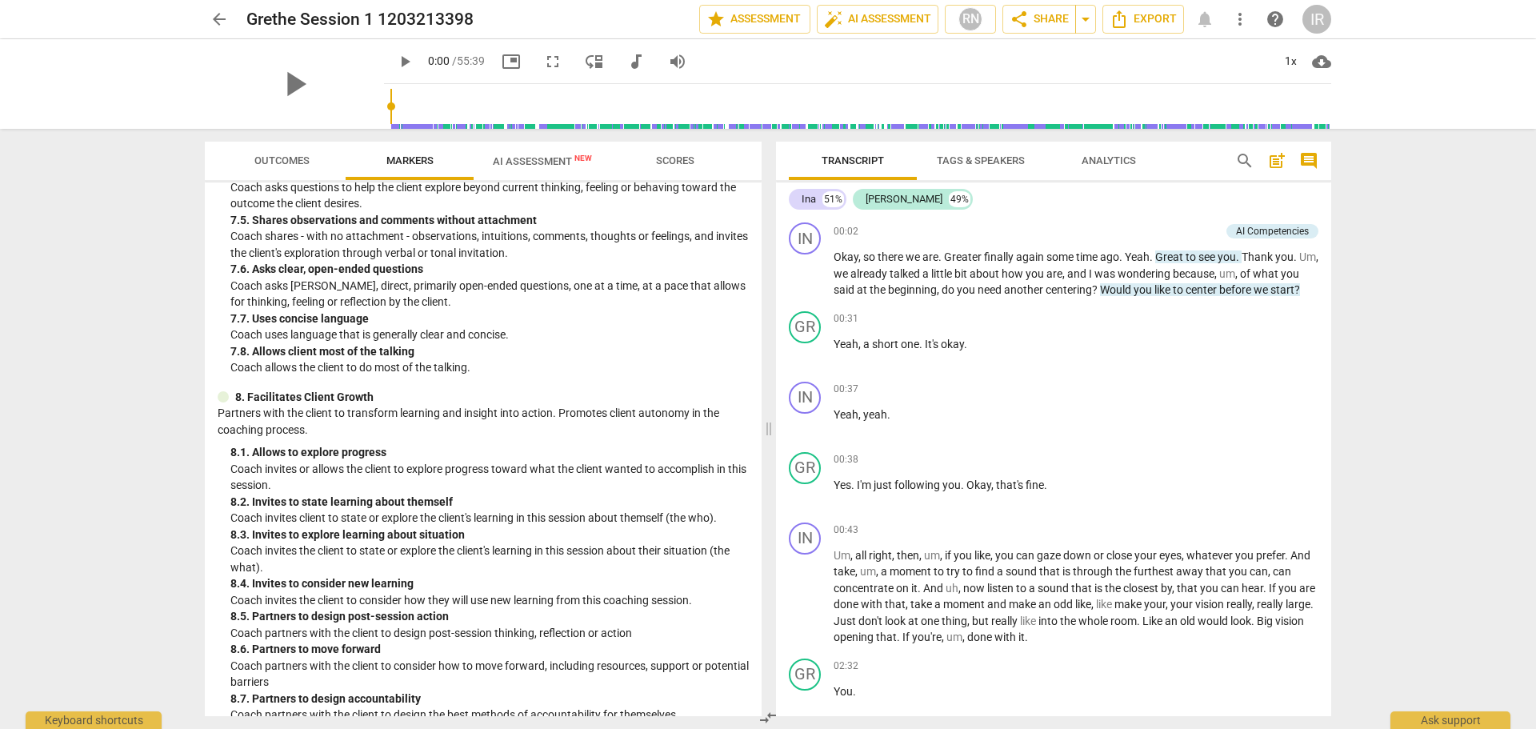
scroll to position [1639, 0]
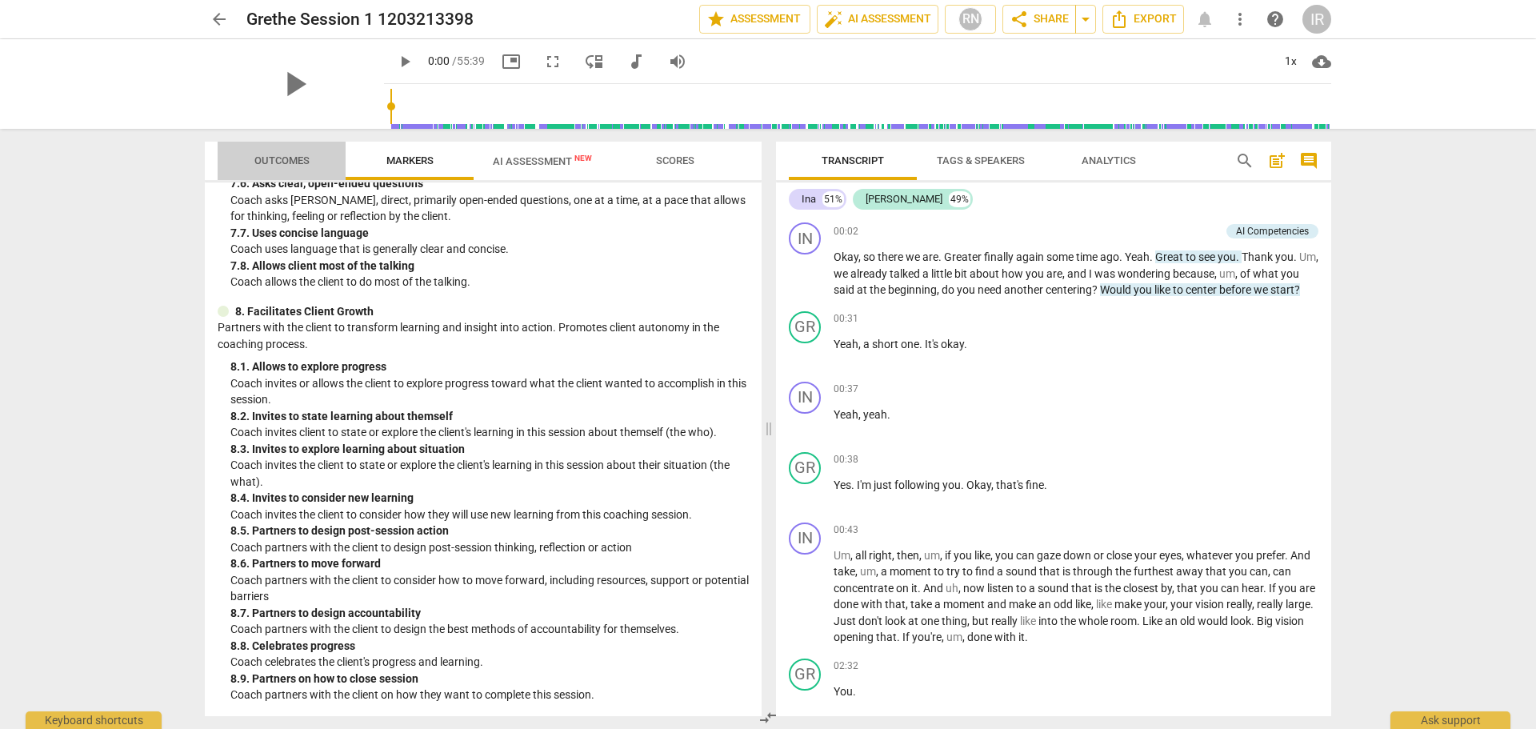
click at [268, 160] on span "Outcomes" at bounding box center [281, 160] width 55 height 12
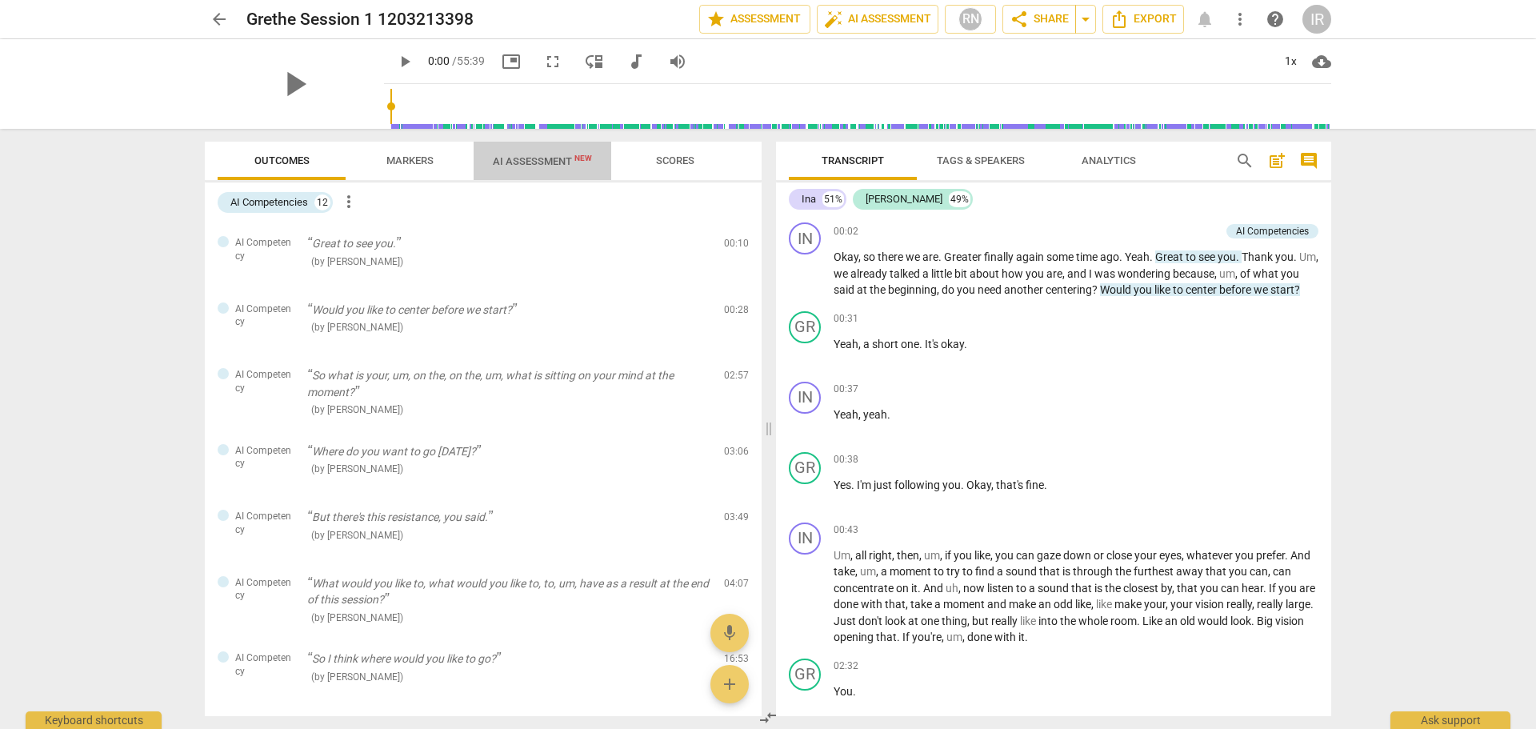
click at [541, 157] on span "AI Assessment New" at bounding box center [542, 161] width 99 height 12
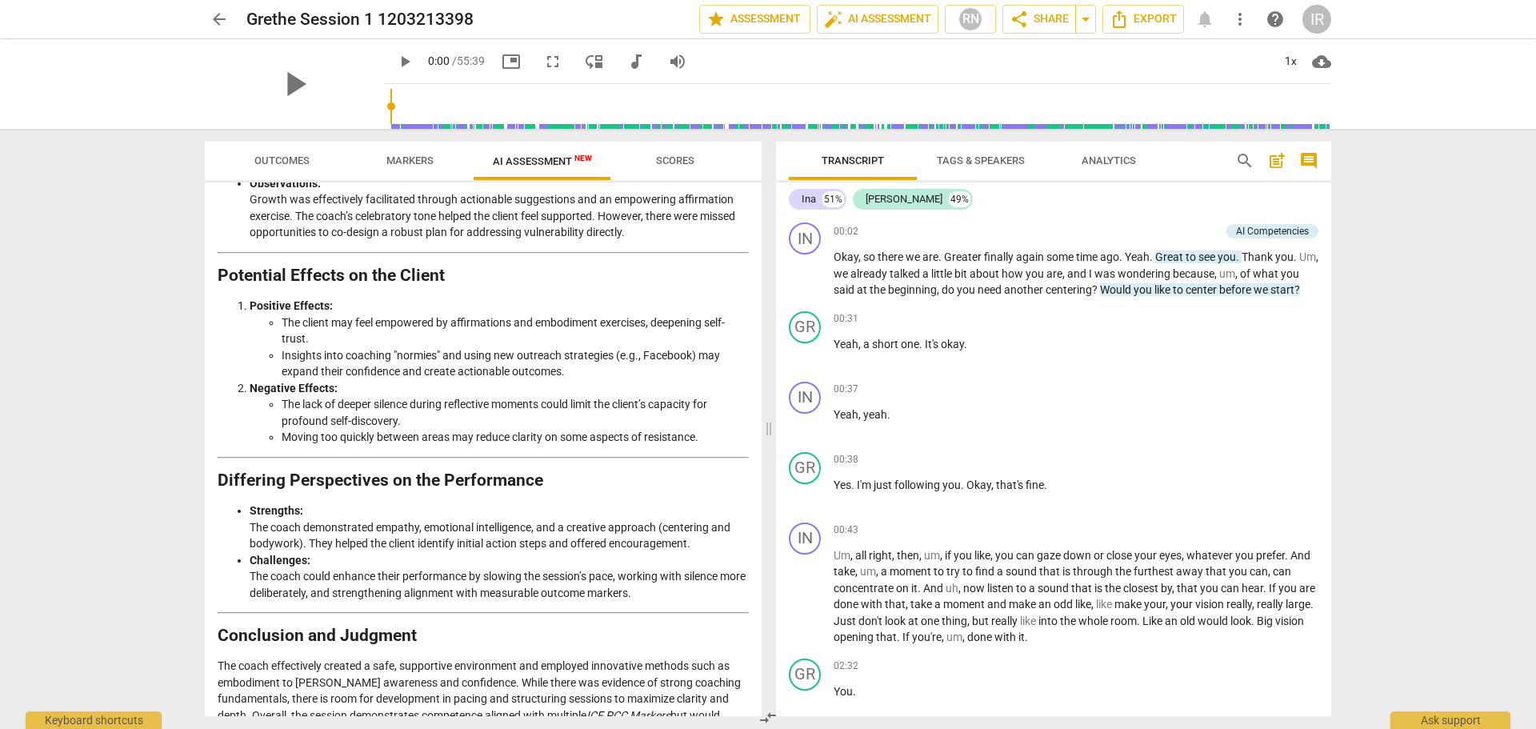
scroll to position [2398, 0]
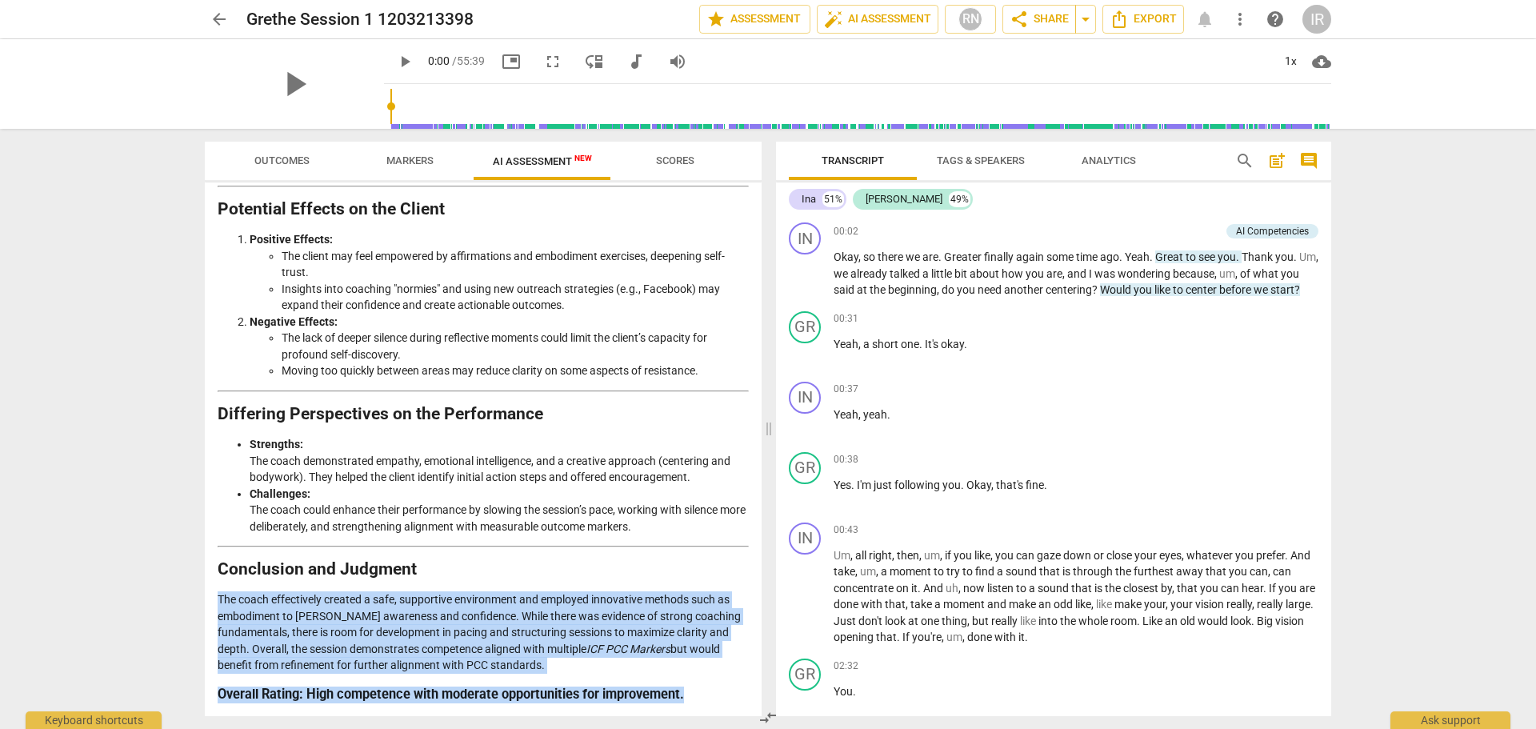
drag, startPoint x: 220, startPoint y: 595, endPoint x: 722, endPoint y: 698, distance: 512.8
copy div "The coach effectively created a safe, supportive environment and employed innov…"
click at [216, 15] on span "arrow_back" at bounding box center [219, 19] width 19 height 19
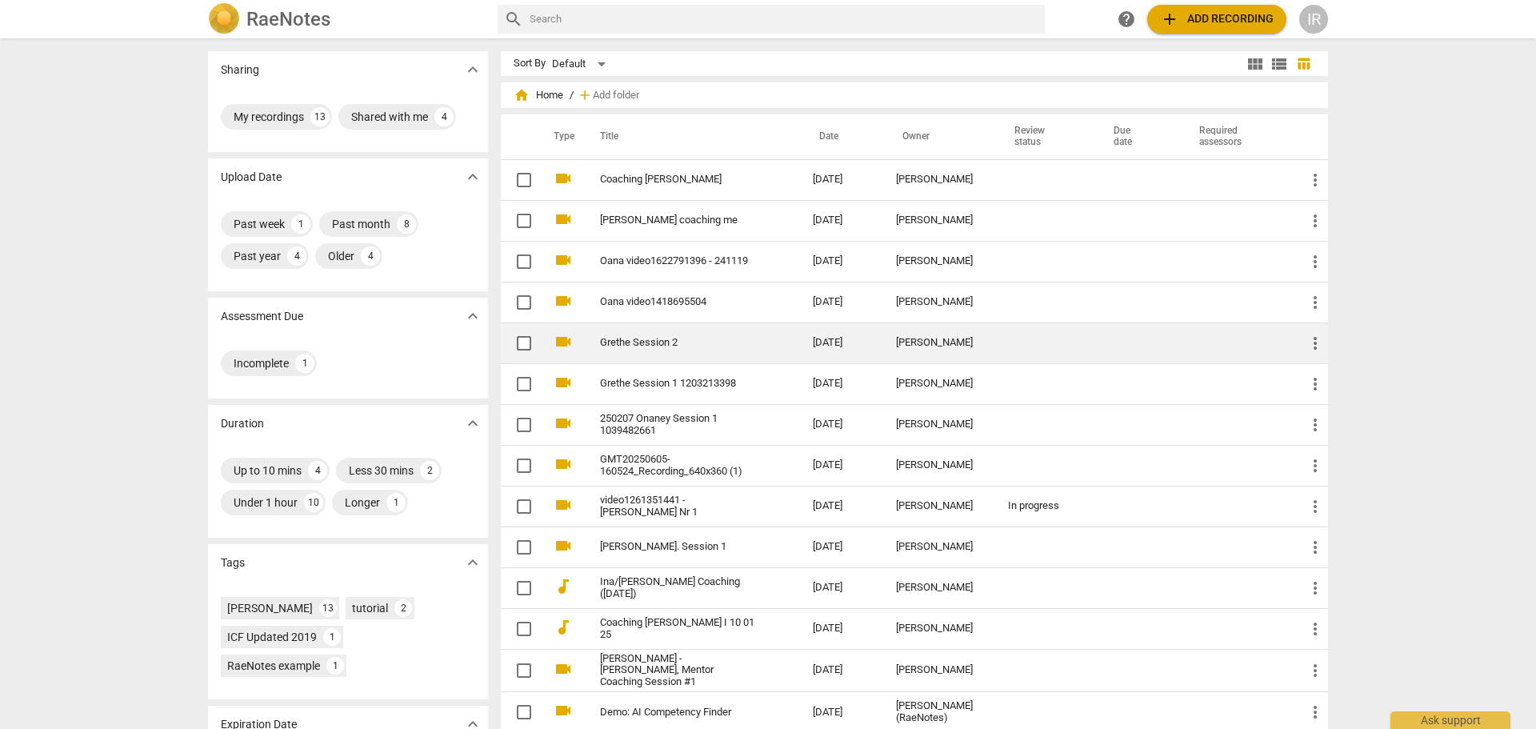
click at [641, 346] on link "Grethe Session 2" at bounding box center [677, 343] width 155 height 12
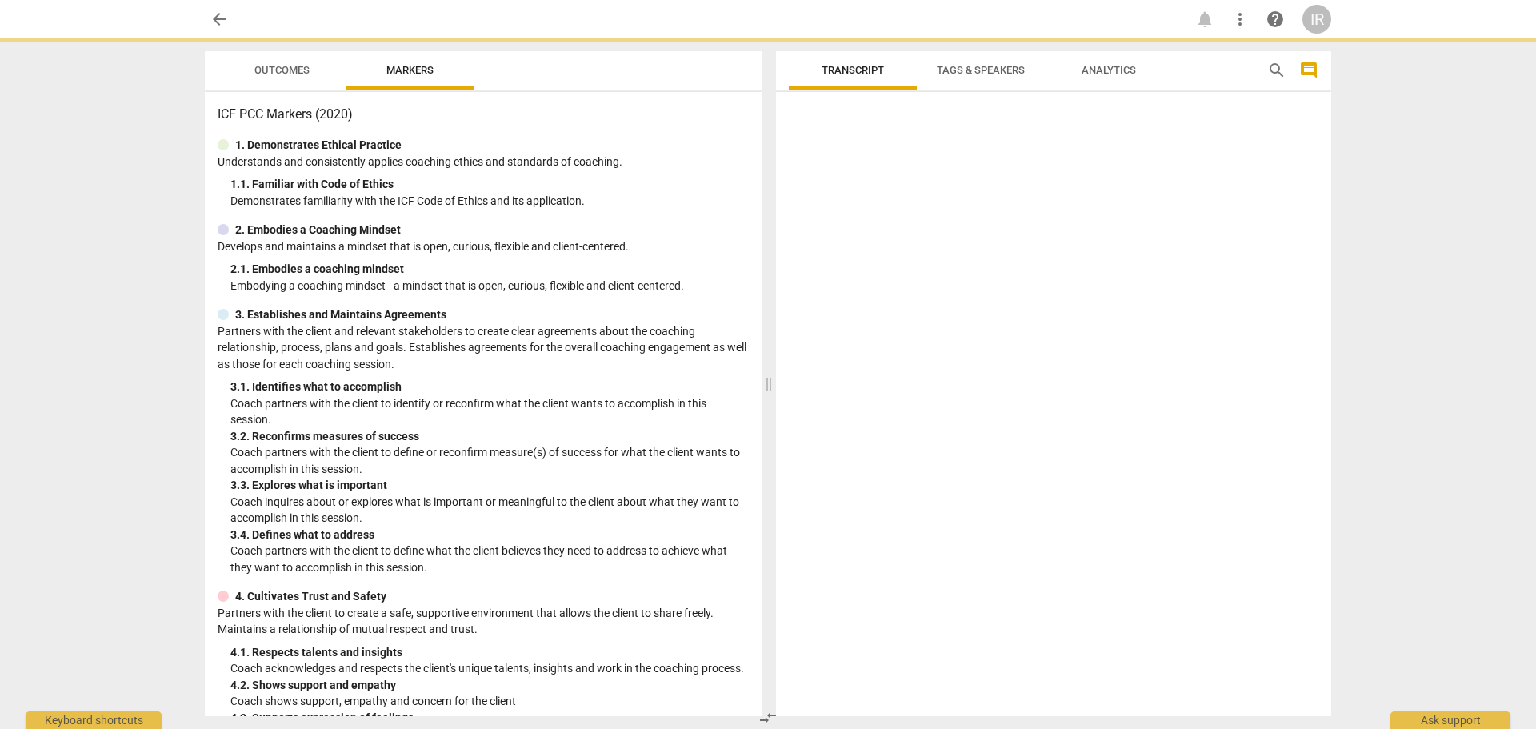
click at [641, 346] on p "Partners with the client and relevant stakeholders to create clear agreements a…" at bounding box center [483, 348] width 531 height 50
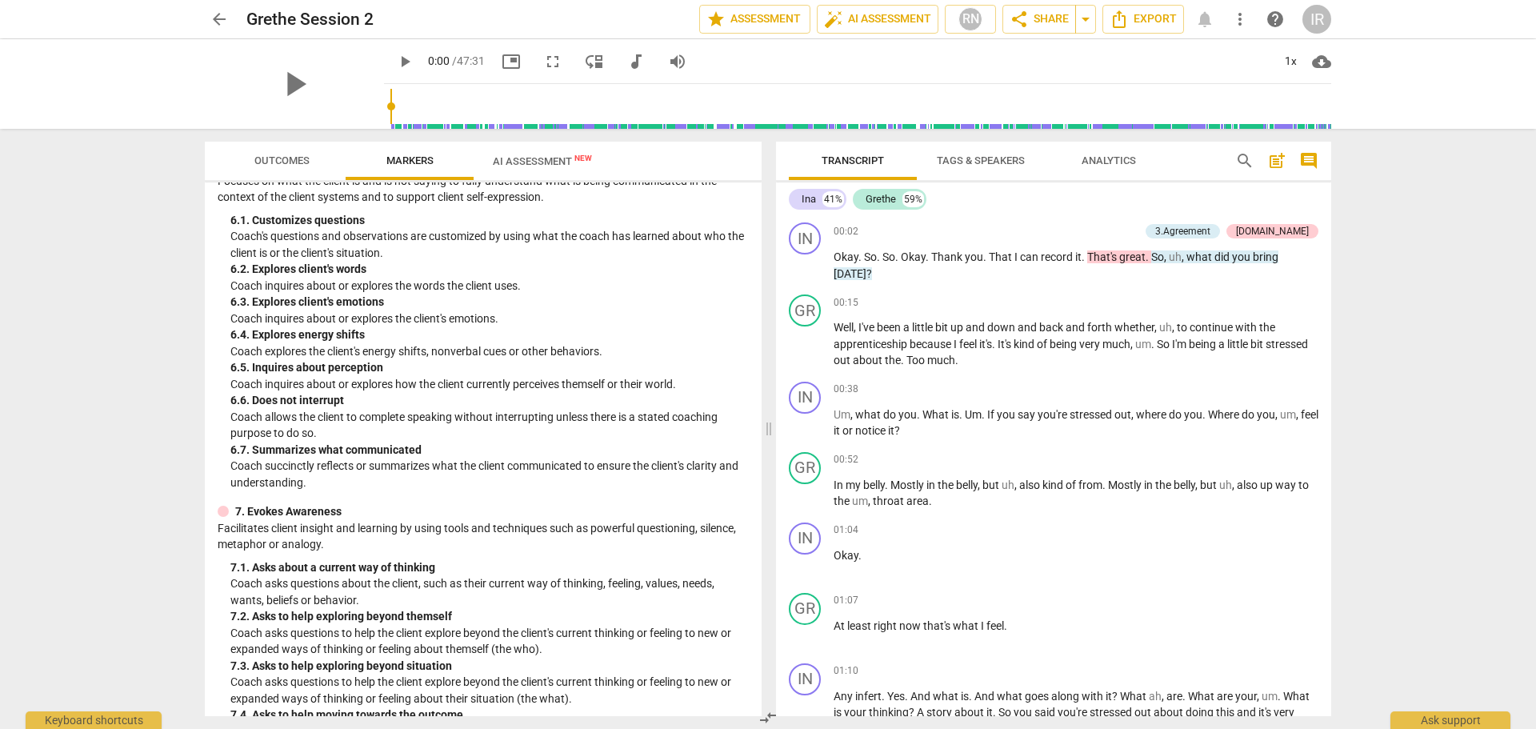
scroll to position [1639, 0]
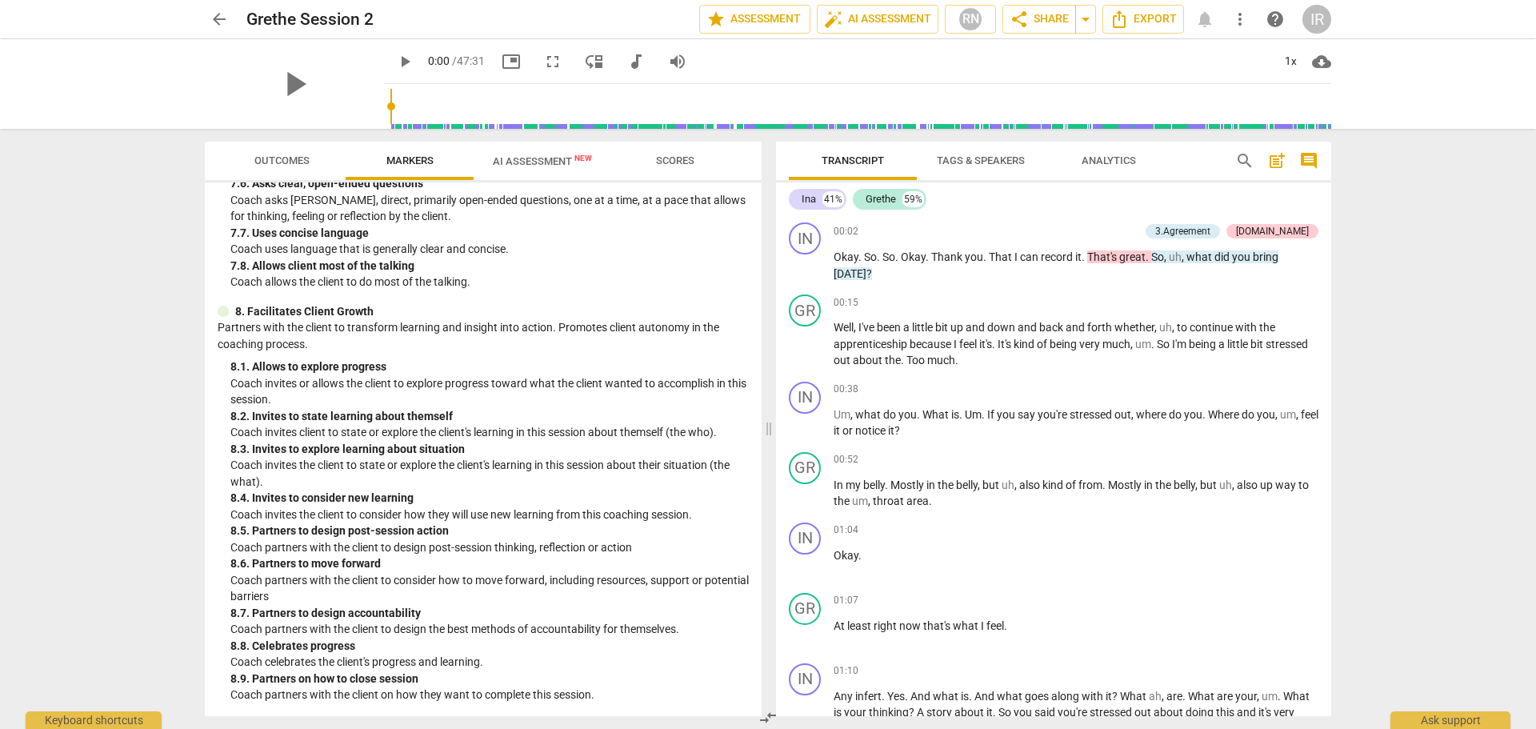
click at [541, 163] on span "AI Assessment New" at bounding box center [542, 161] width 99 height 12
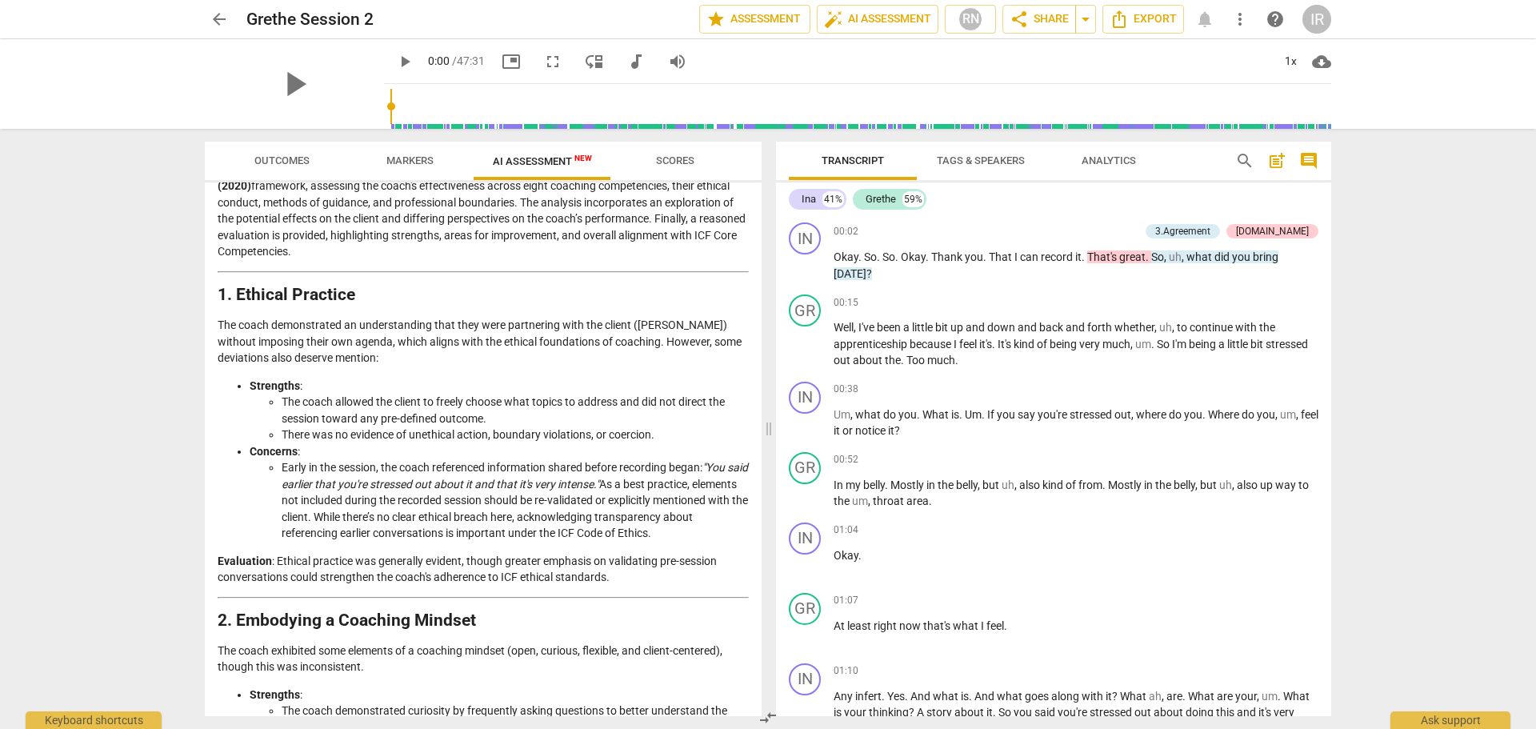
scroll to position [0, 0]
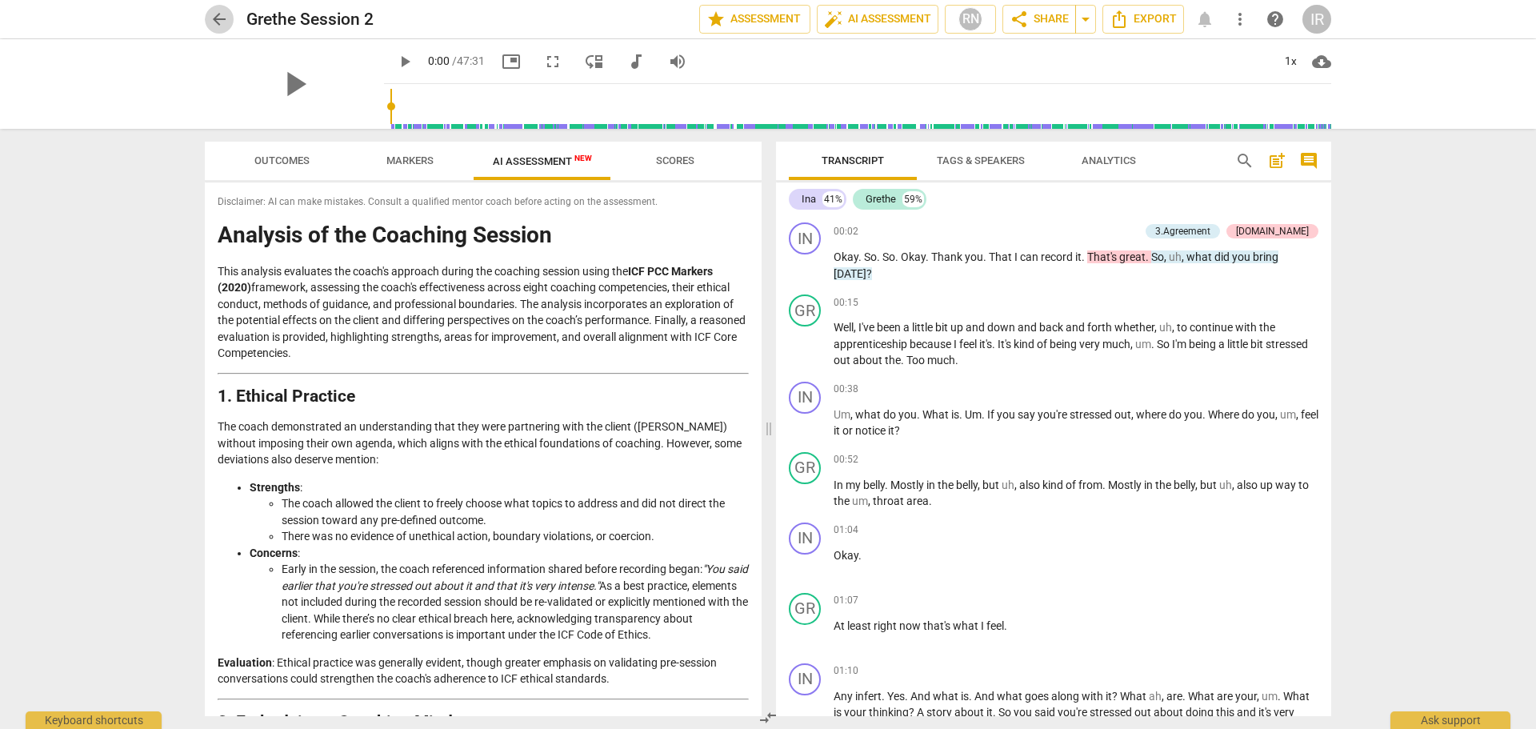
click at [217, 19] on span "arrow_back" at bounding box center [219, 19] width 19 height 19
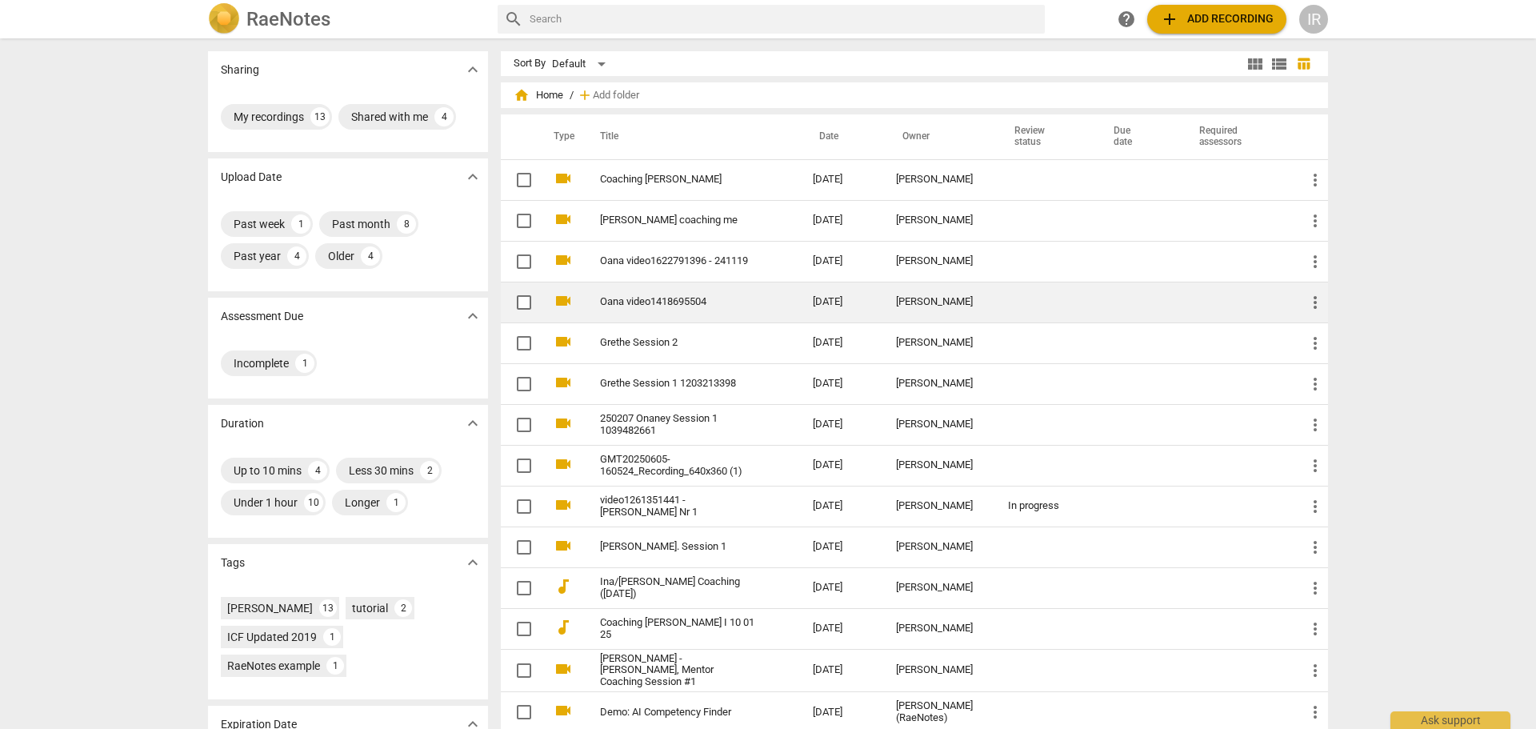
click at [629, 307] on link "Oana video1418695504" at bounding box center [677, 302] width 155 height 12
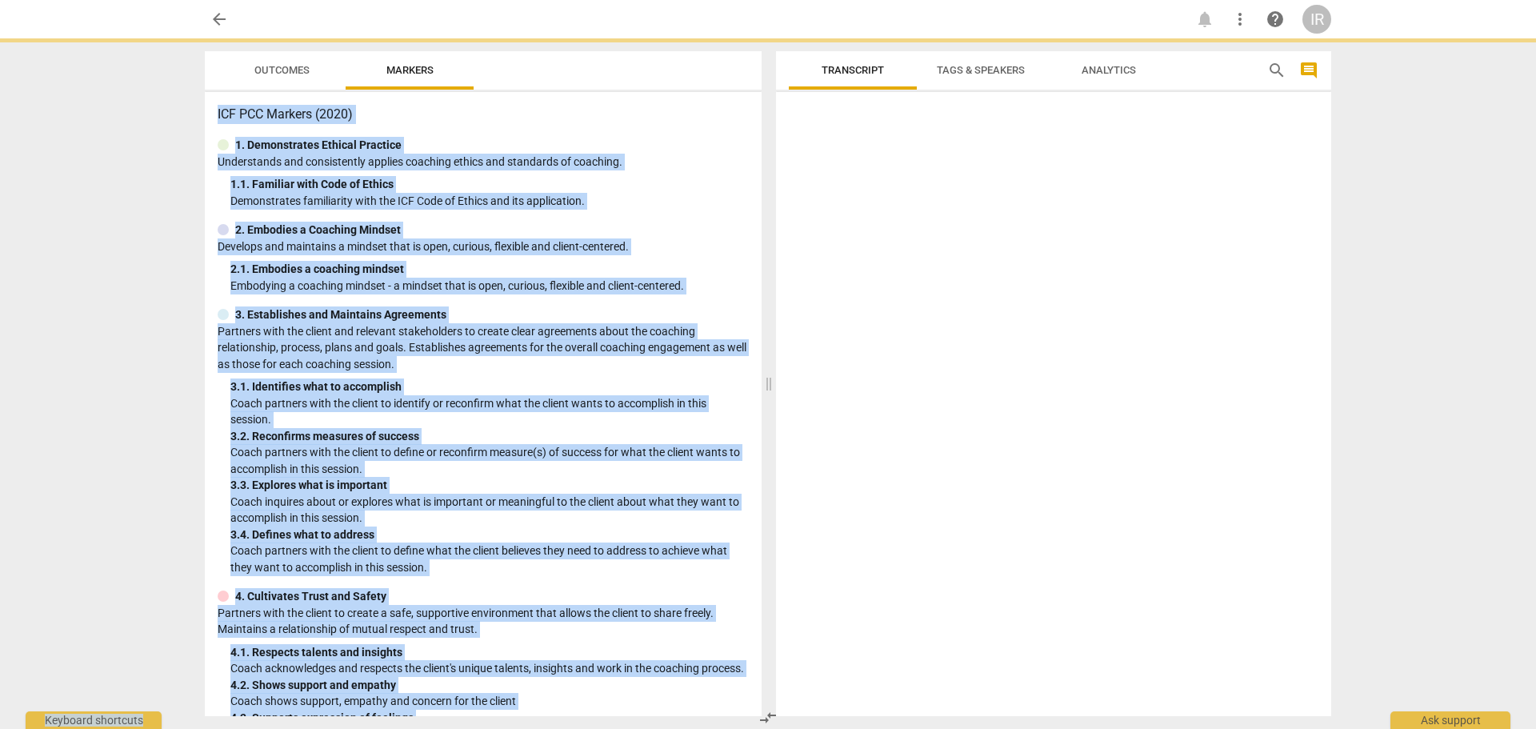
click at [629, 307] on div "3. Establishes and Maintains Agreements" at bounding box center [483, 314] width 531 height 17
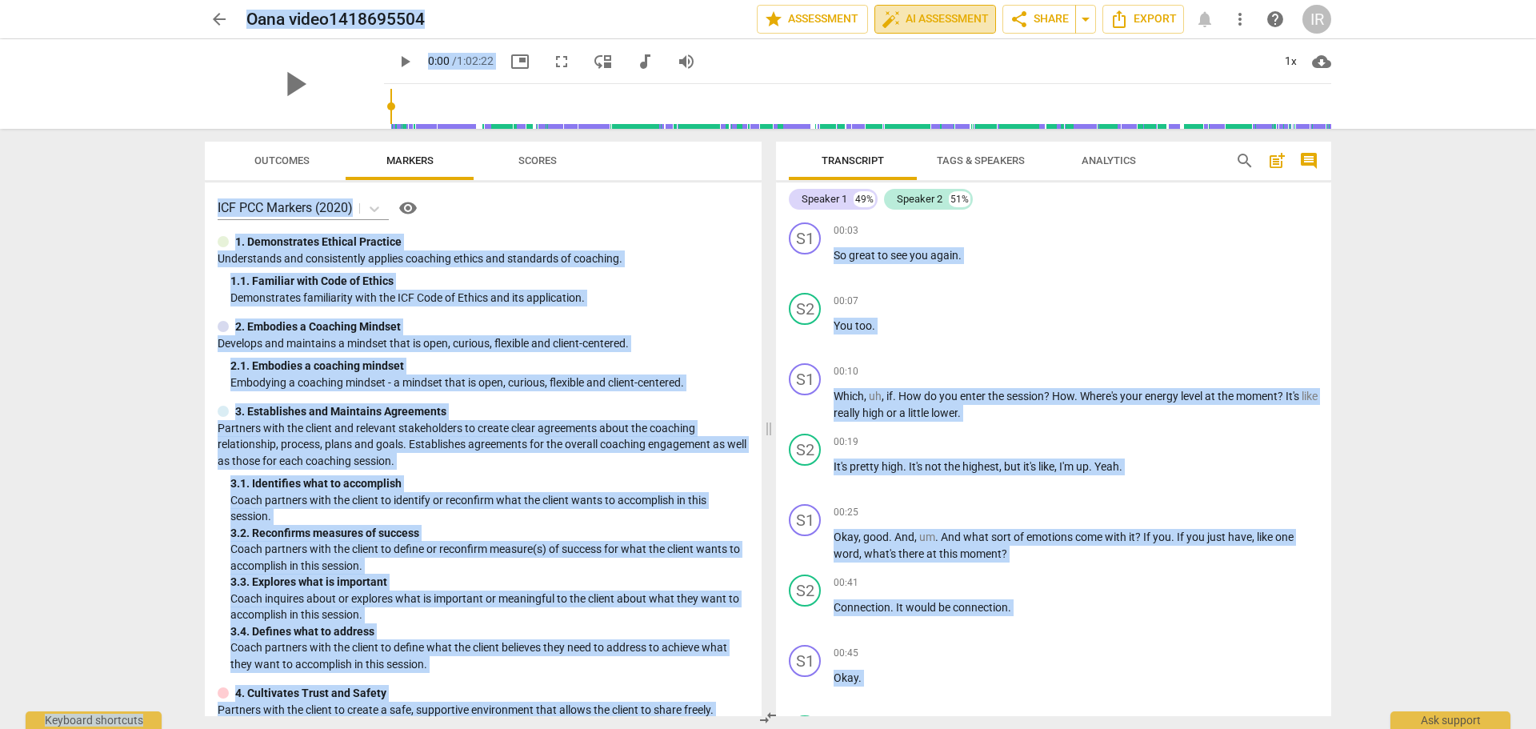
click at [922, 18] on span "auto_fix_high AI Assessment" at bounding box center [934, 19] width 107 height 19
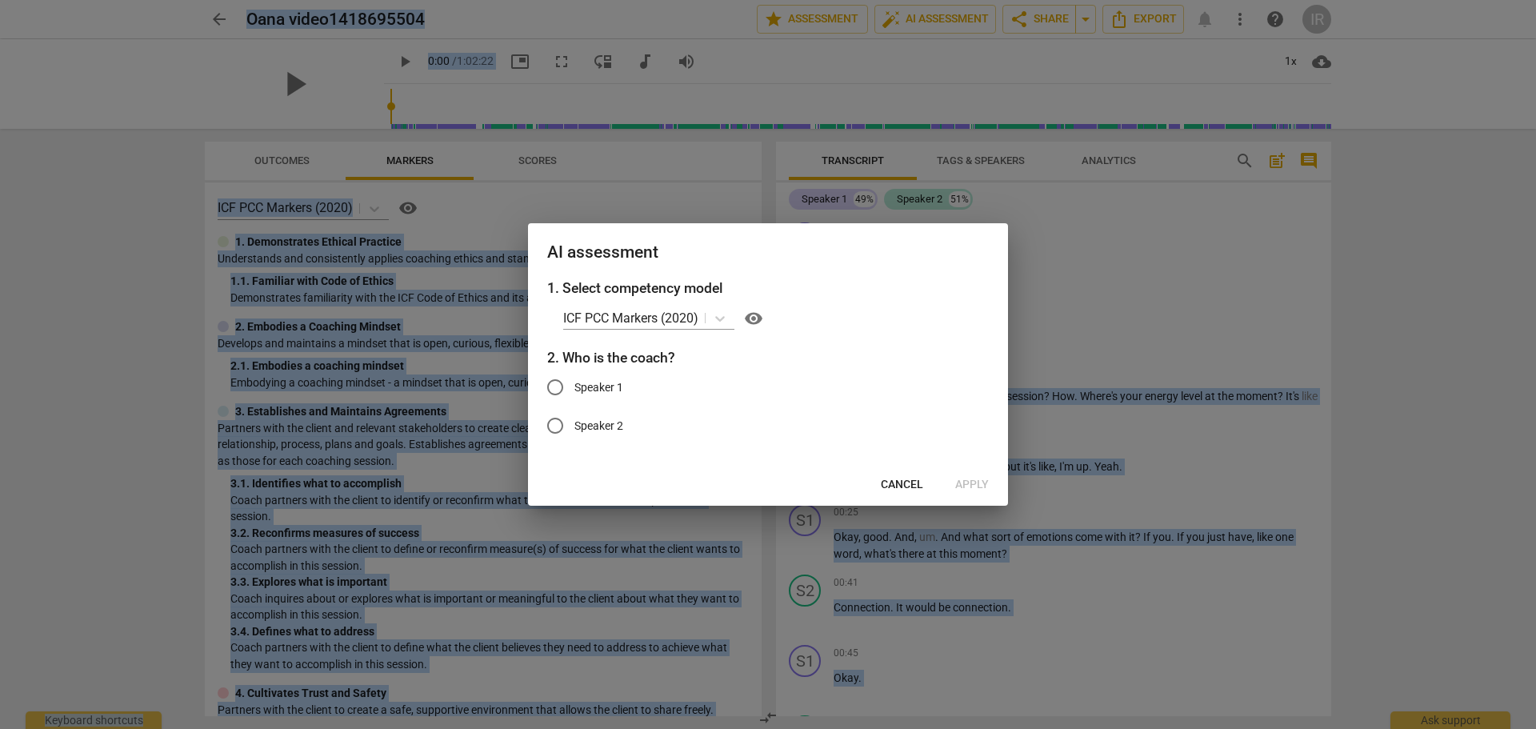
click at [889, 481] on span "Cancel" at bounding box center [902, 485] width 42 height 16
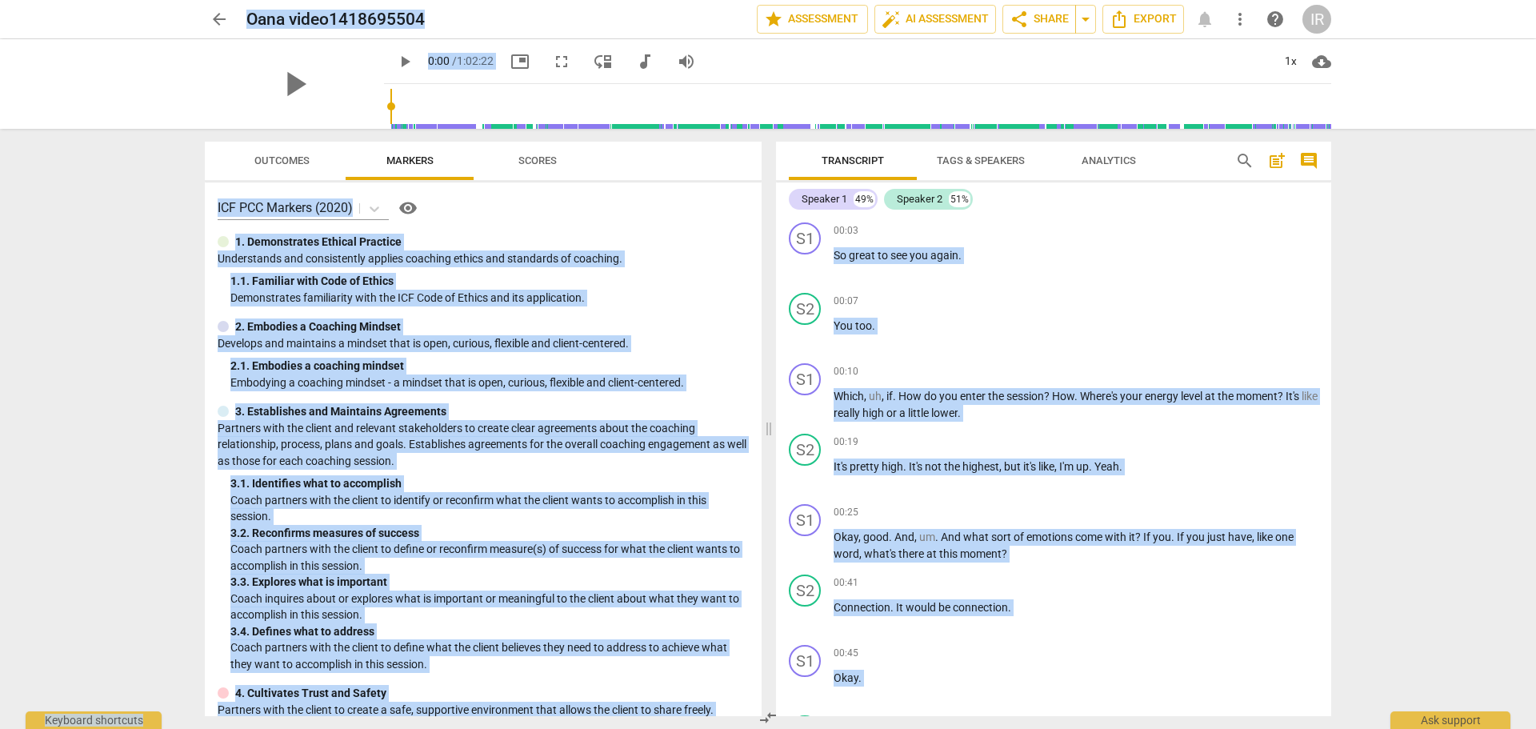
click at [218, 17] on span "arrow_back" at bounding box center [219, 19] width 19 height 19
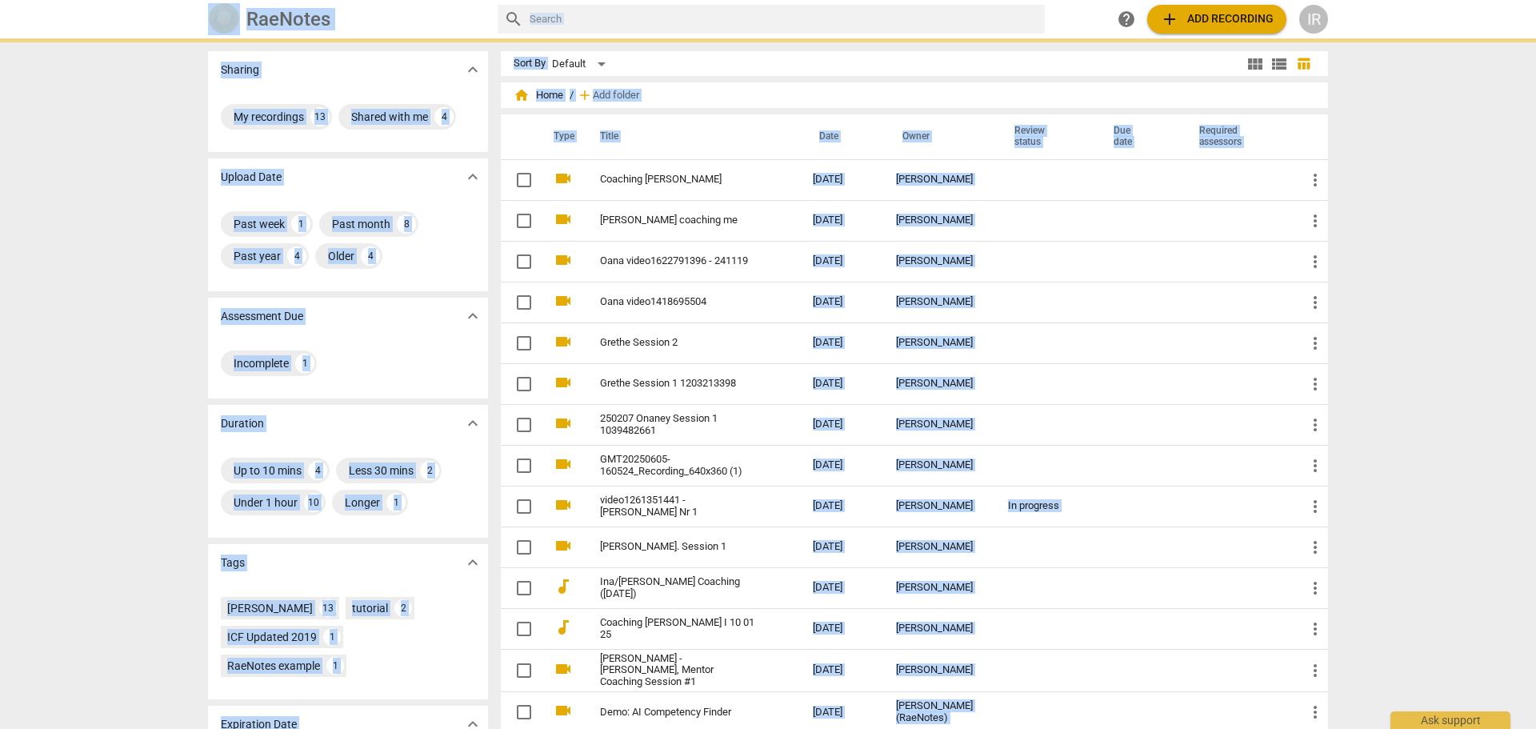
click at [218, 17] on img at bounding box center [224, 19] width 32 height 32
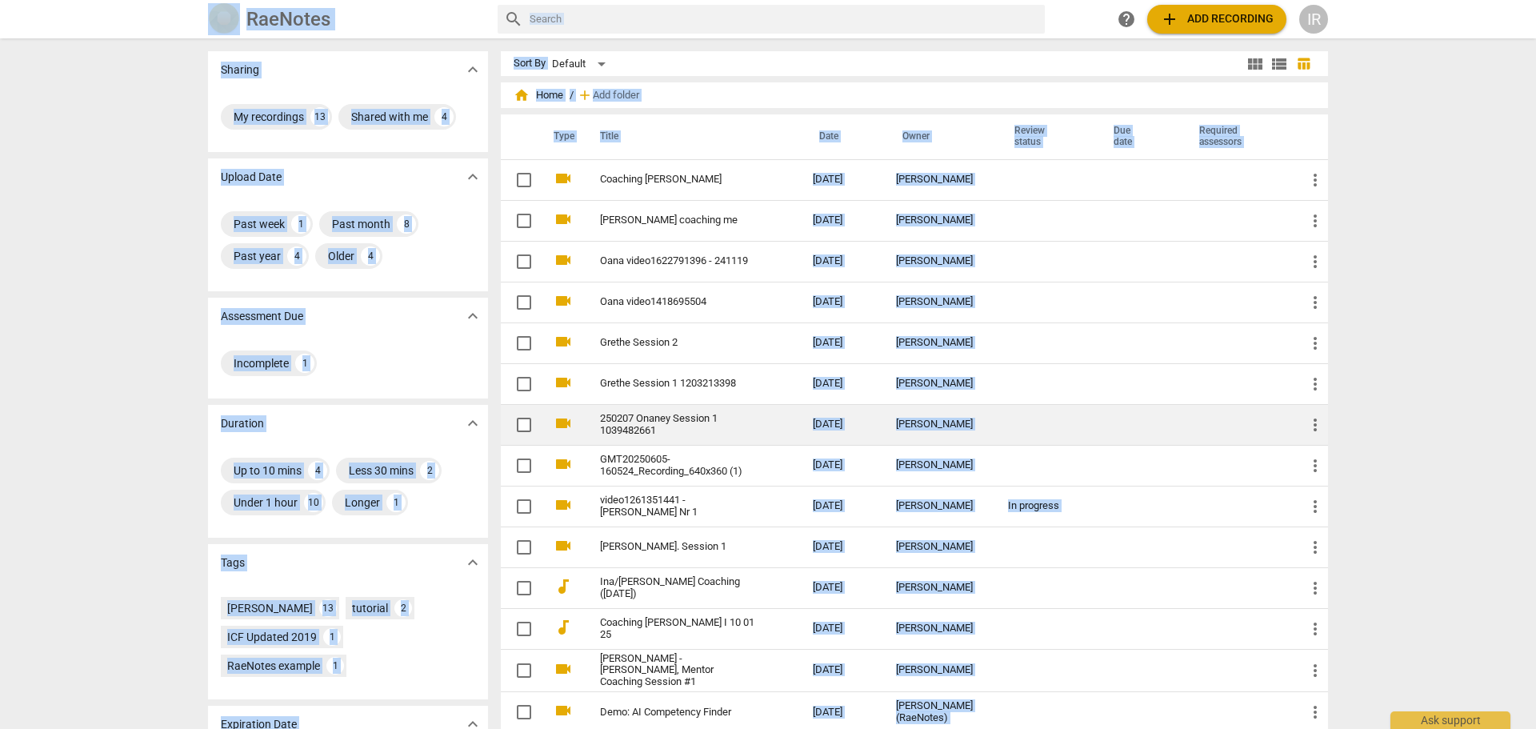
click at [630, 420] on link "250207 Onaney Session 1 1039482661" at bounding box center [677, 425] width 155 height 24
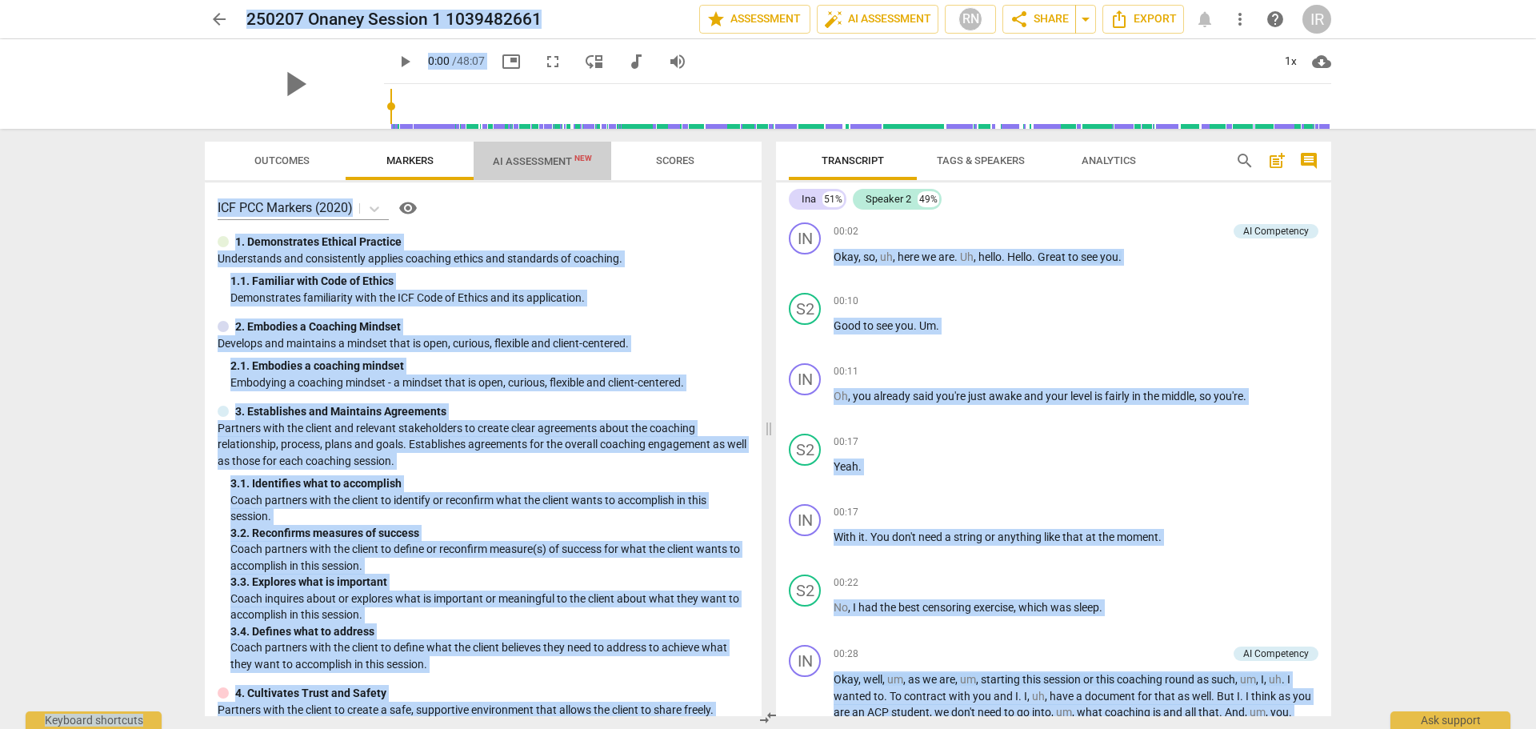
click at [536, 161] on span "AI Assessment New" at bounding box center [542, 161] width 99 height 12
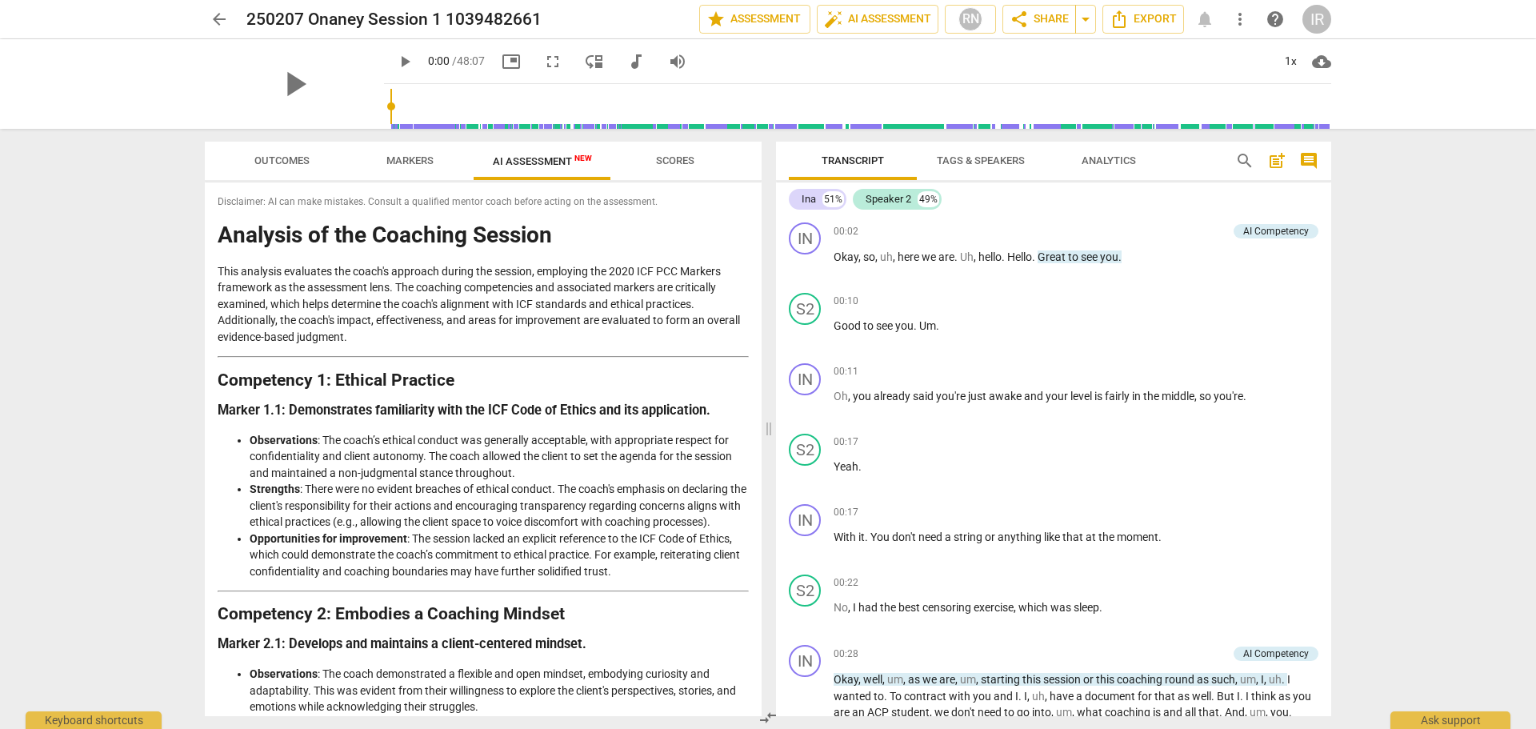
drag, startPoint x: 754, startPoint y: 209, endPoint x: 763, endPoint y: 353, distance: 144.2
click at [763, 353] on div "Outcomes Markers AI Assessment New Scores Disclaimer: AI can make mistakes. Con…" at bounding box center [480, 429] width 576 height 600
click at [209, 11] on span "arrow_back" at bounding box center [219, 19] width 29 height 19
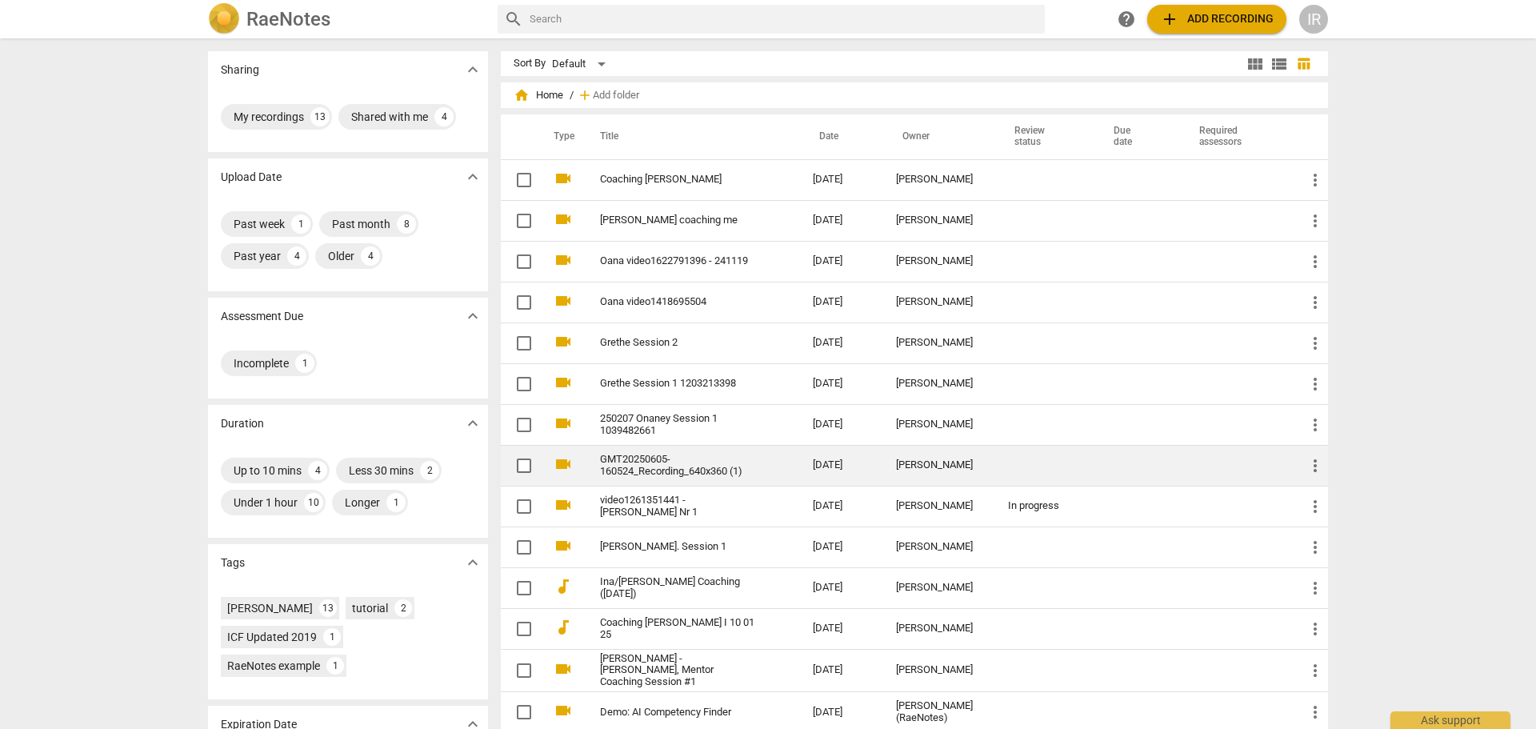
click at [667, 471] on link "GMT20250605-160524_Recording_640x360 (1)" at bounding box center [677, 465] width 155 height 24
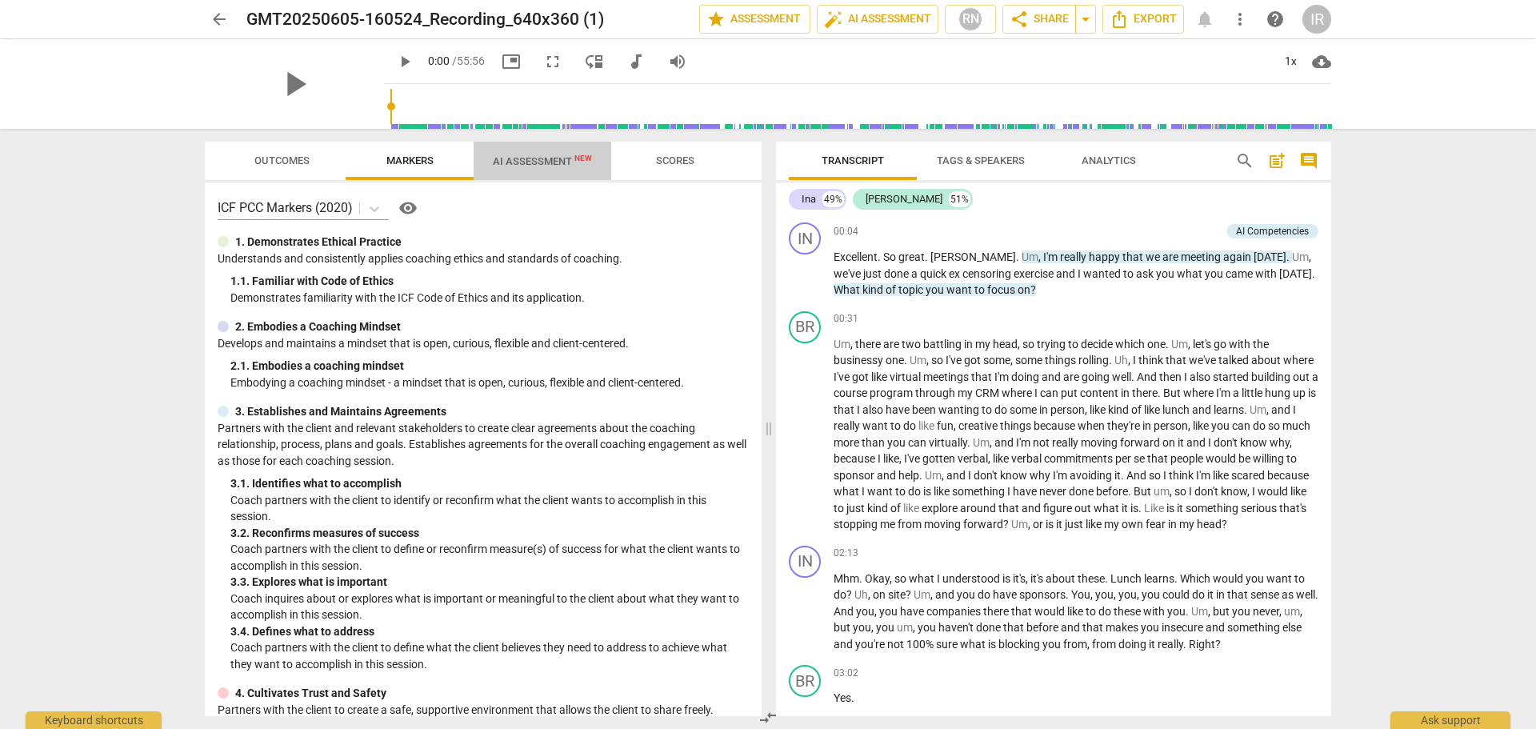
click at [514, 161] on span "AI Assessment New" at bounding box center [542, 161] width 99 height 12
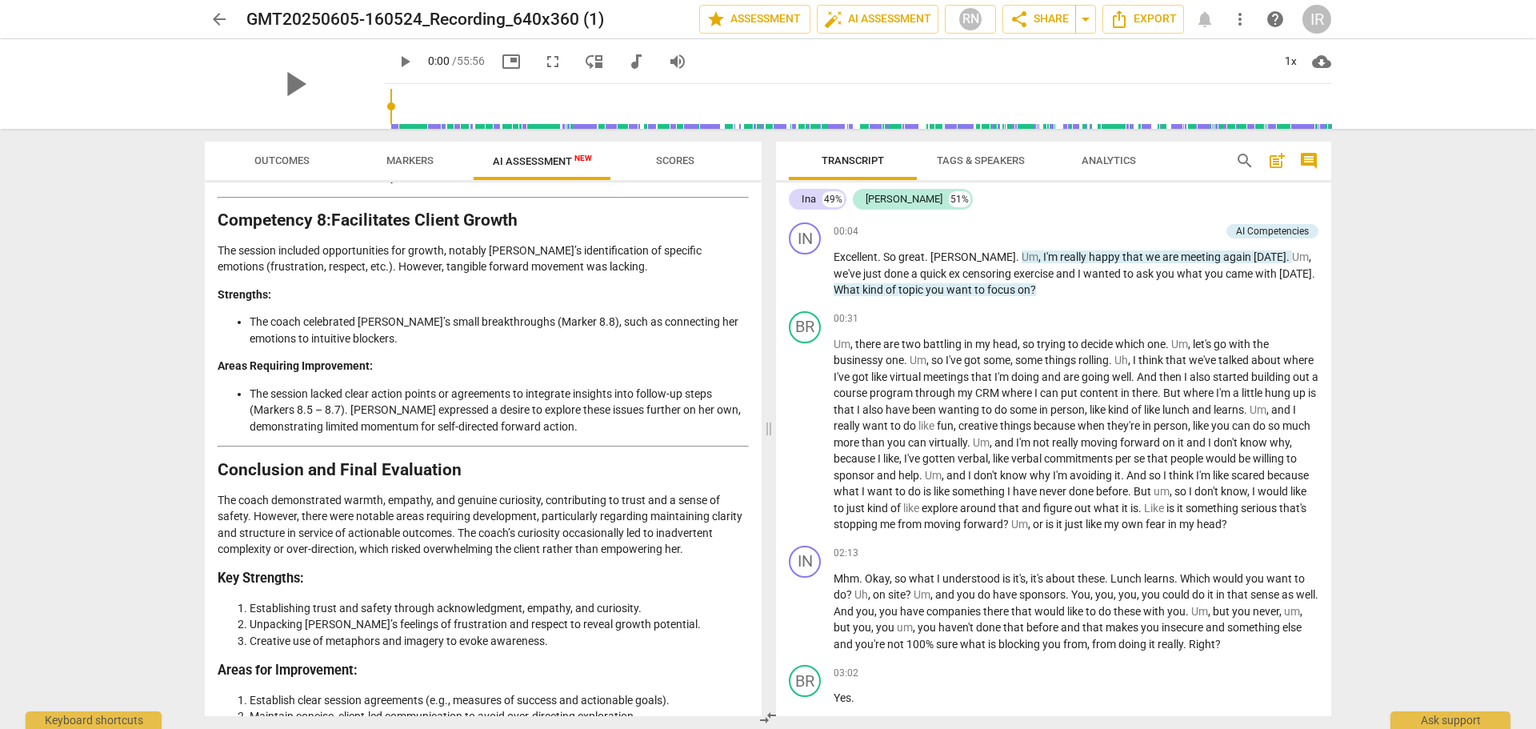
scroll to position [2617, 0]
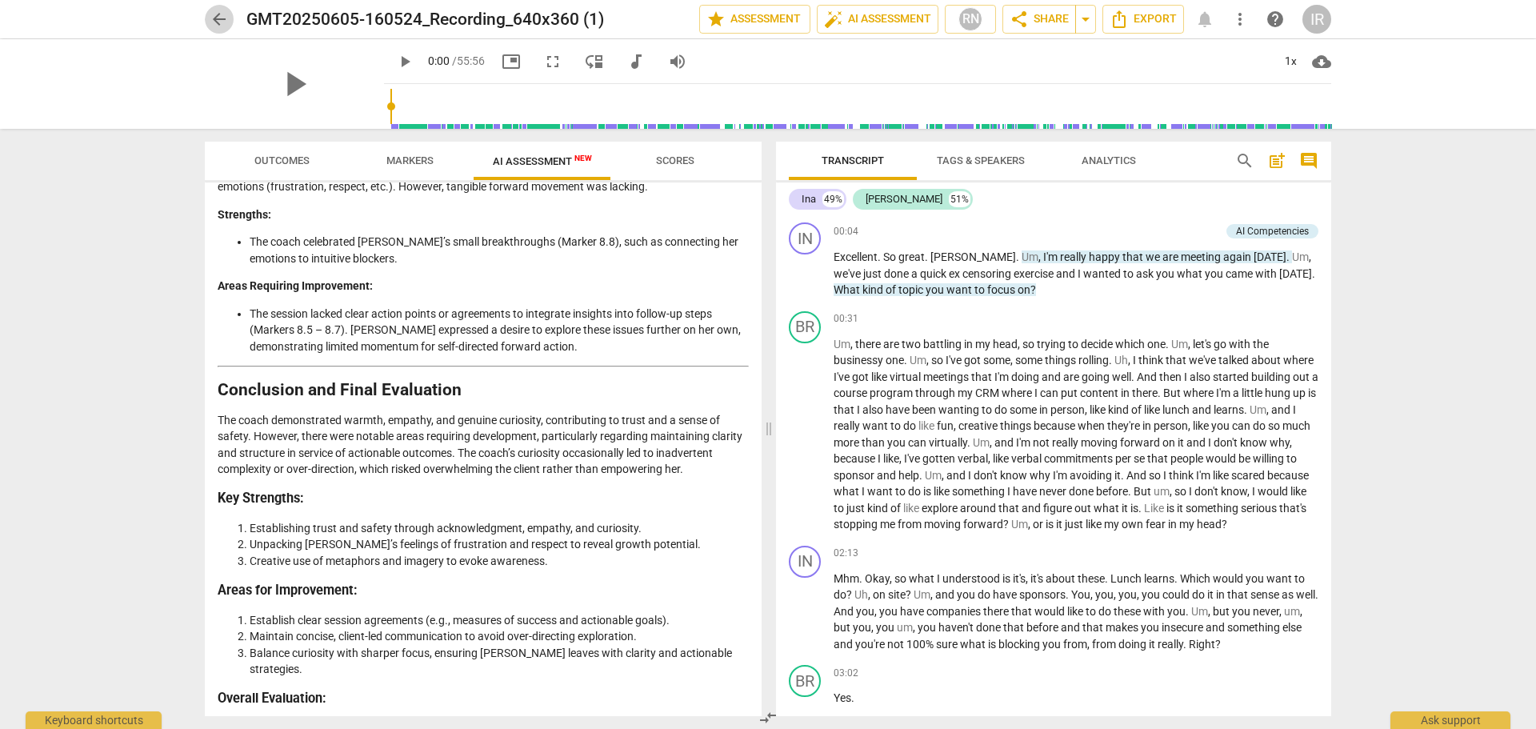
click at [217, 16] on span "arrow_back" at bounding box center [219, 19] width 19 height 19
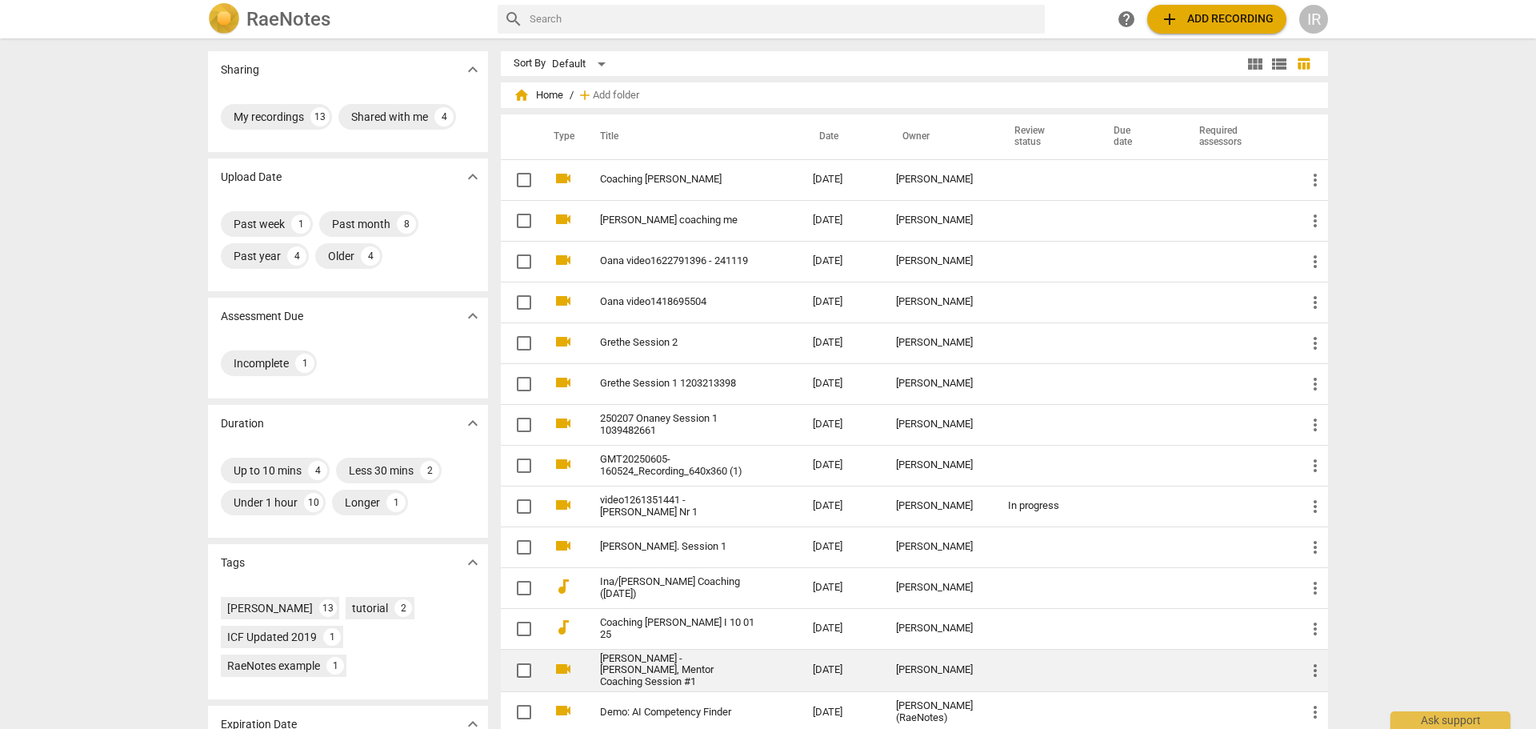
click at [649, 668] on link "[PERSON_NAME] - [PERSON_NAME], Mentor Coaching Session #1" at bounding box center [677, 671] width 155 height 36
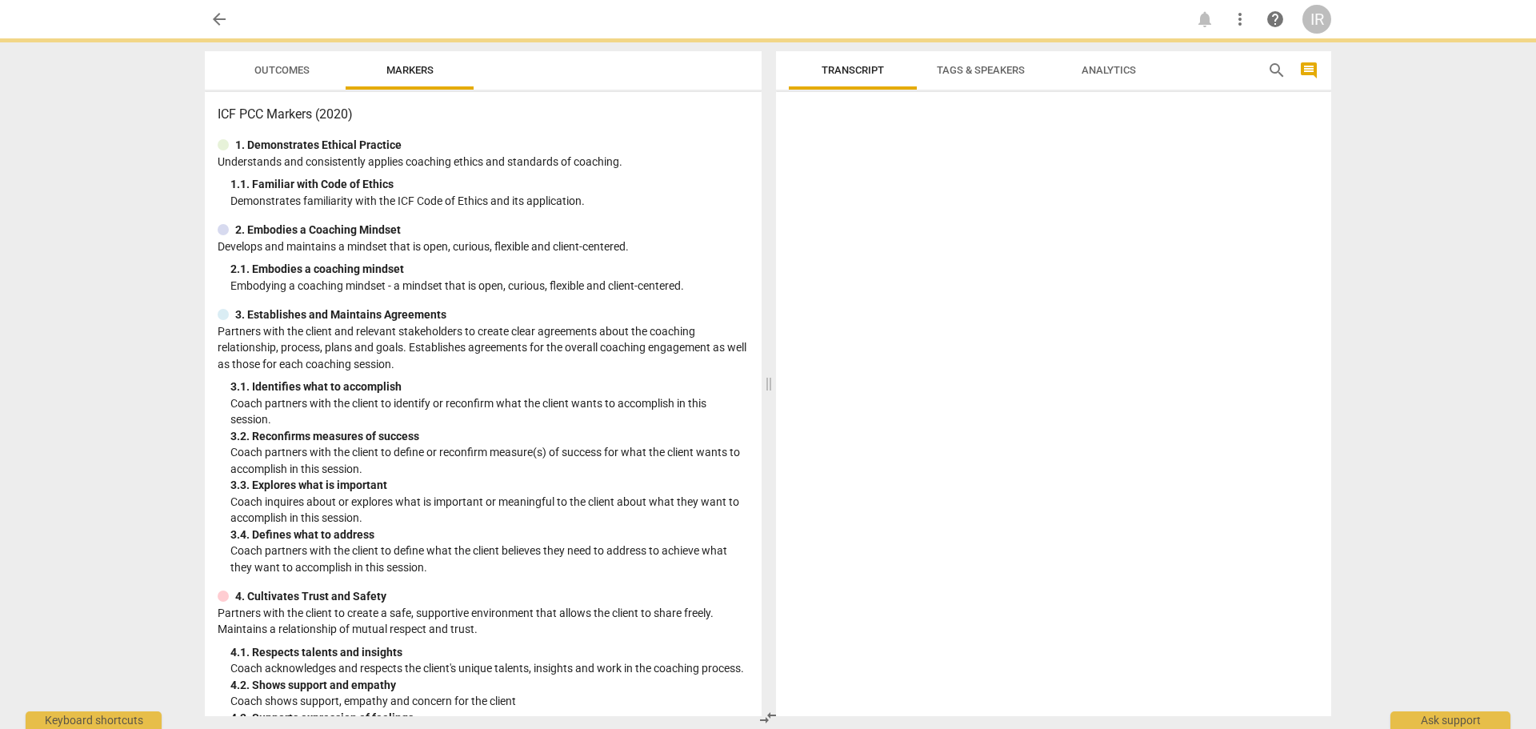
click at [649, 668] on p "Coach acknowledges and respects the client's unique talents, insights and work …" at bounding box center [489, 668] width 518 height 17
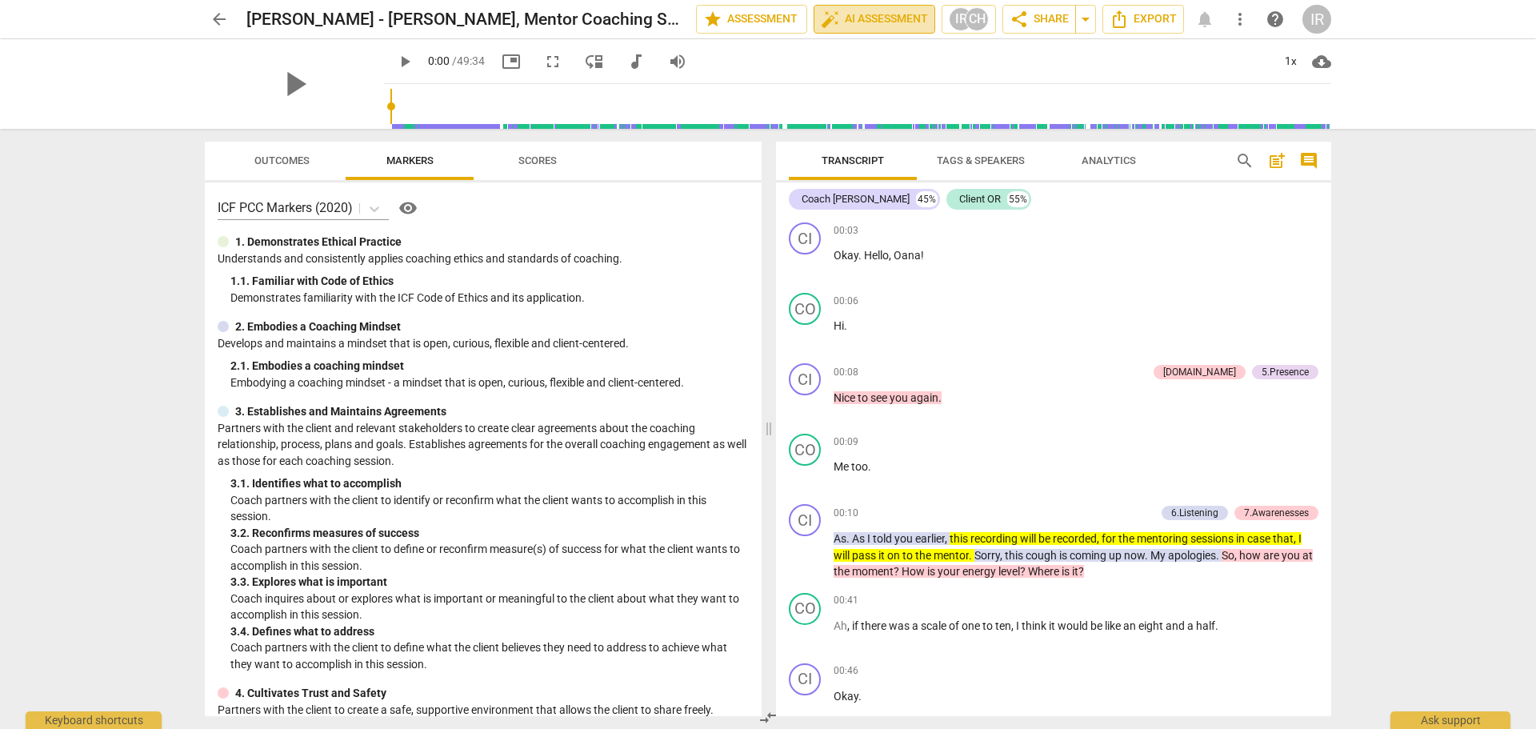
click at [845, 21] on span "auto_fix_high AI Assessment" at bounding box center [874, 19] width 107 height 19
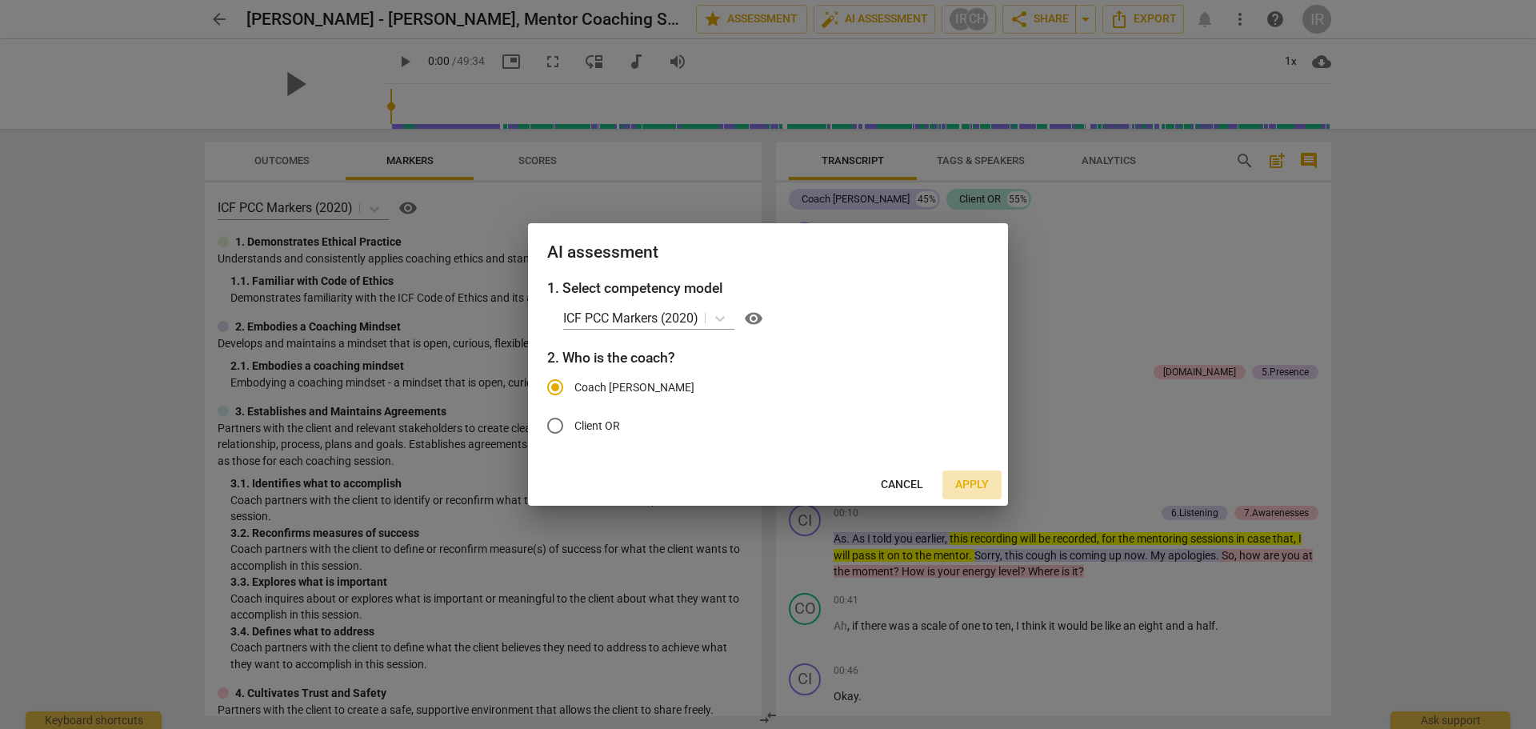
click at [973, 477] on span "Apply" at bounding box center [972, 485] width 34 height 16
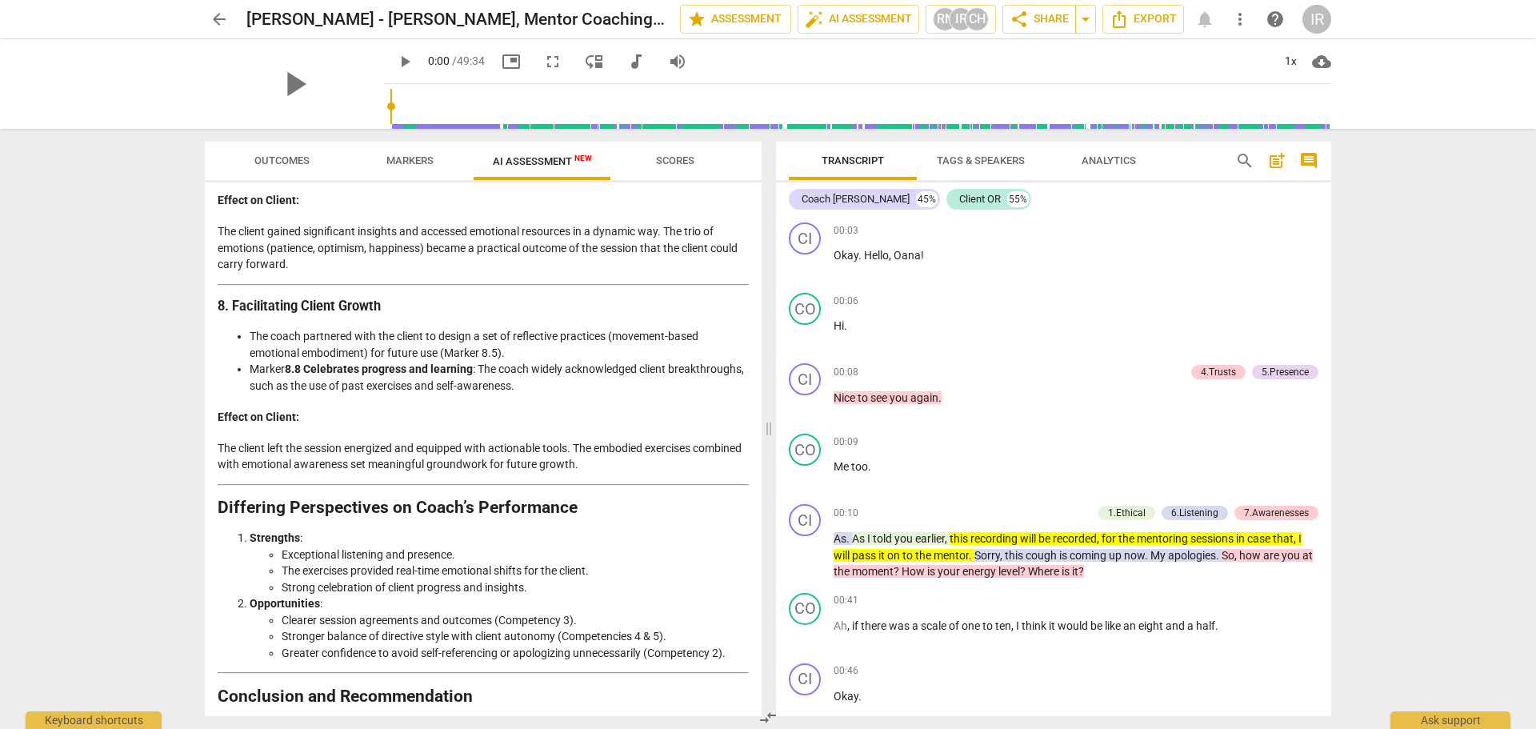
scroll to position [2675, 0]
